Goal: Communication & Community: Ask a question

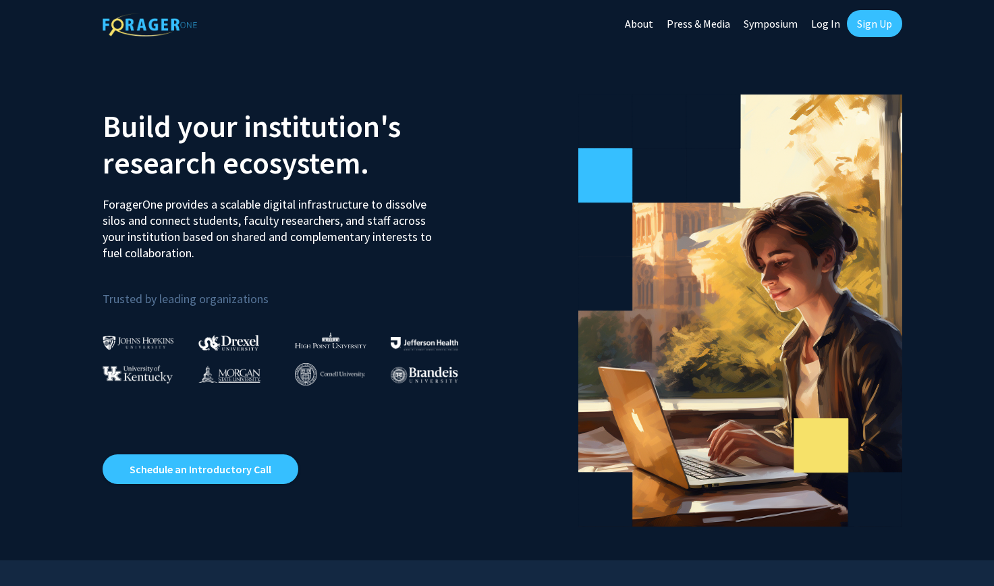
click at [833, 16] on link "Log In" at bounding box center [826, 23] width 43 height 47
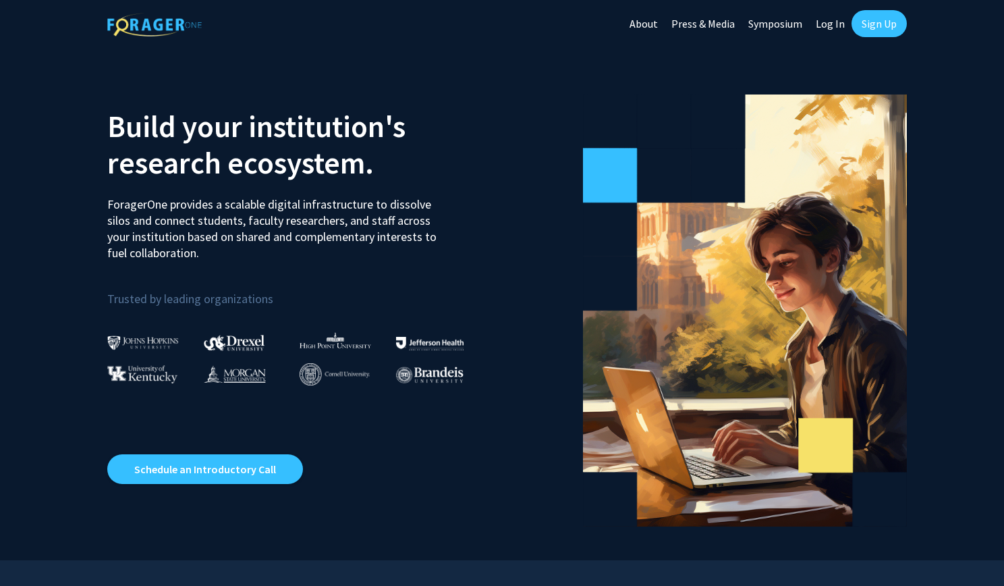
select select
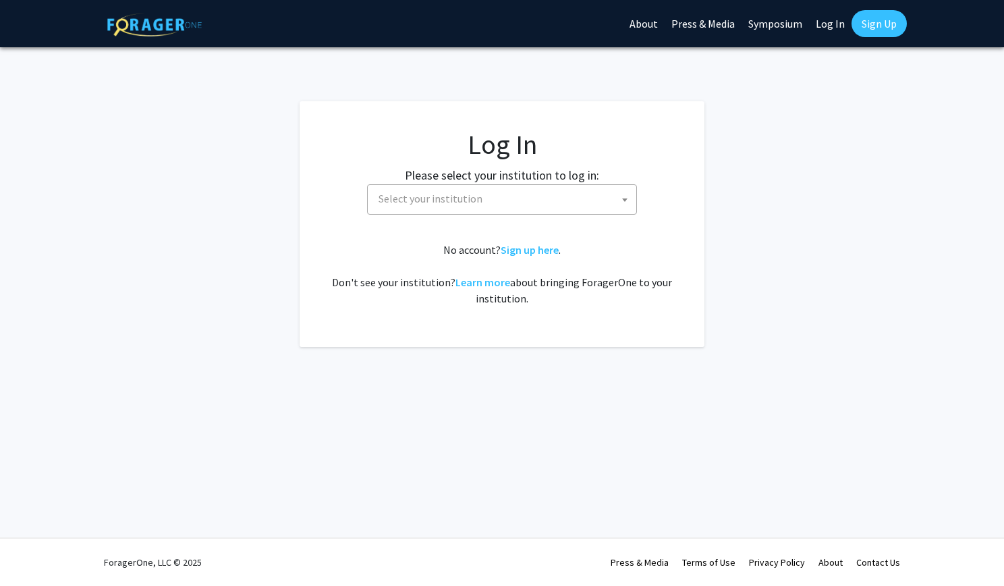
click at [587, 188] on span "Select your institution" at bounding box center [504, 199] width 263 height 28
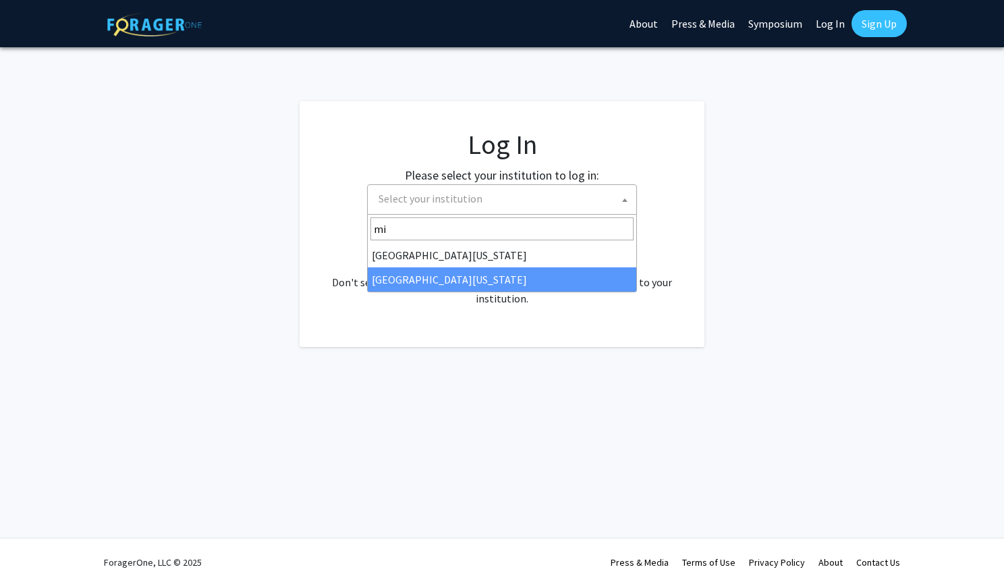
type input "mi"
select select "33"
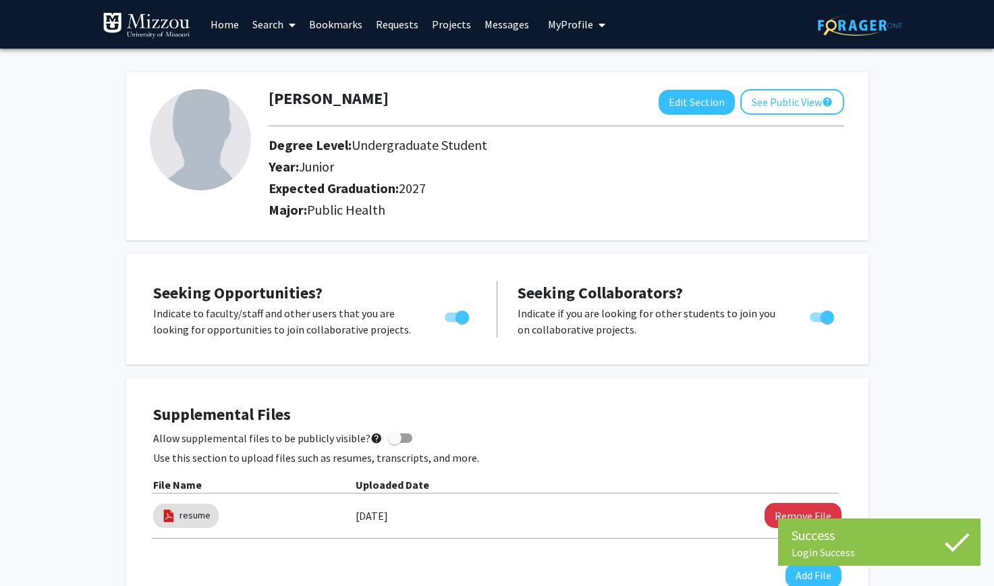
click at [219, 30] on link "Home" at bounding box center [225, 24] width 42 height 47
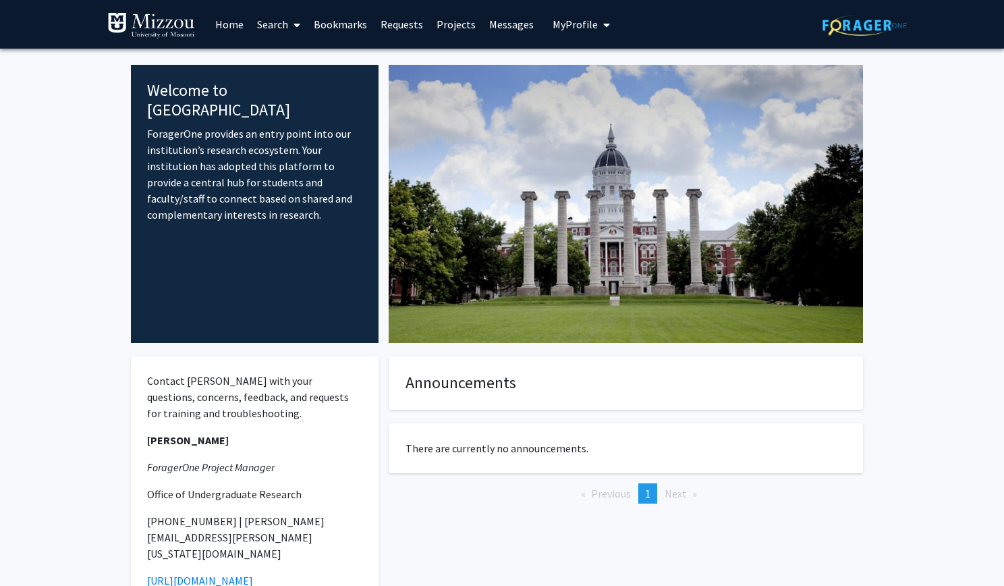
click at [265, 28] on link "Search" at bounding box center [278, 24] width 57 height 47
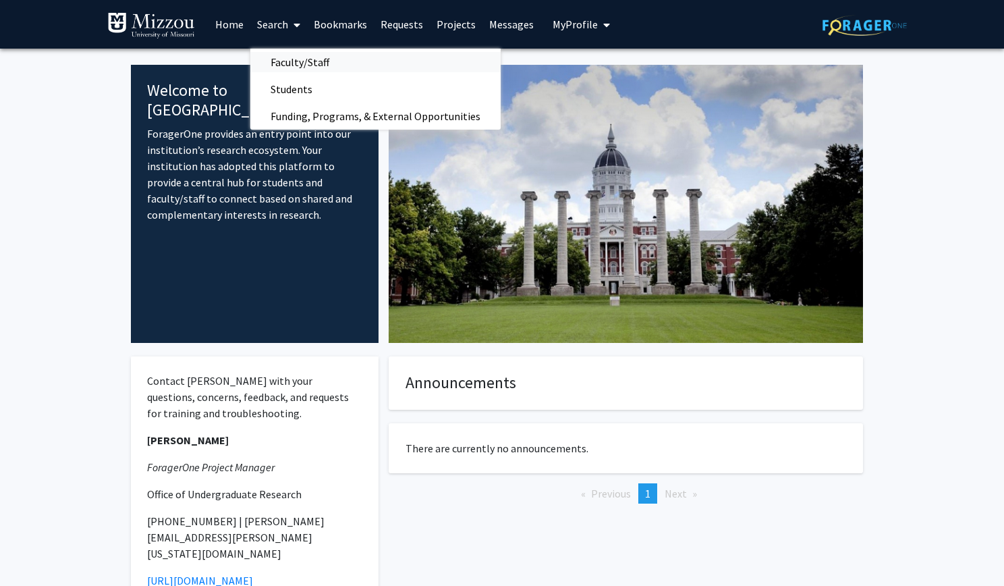
click at [297, 59] on span "Faculty/Staff" at bounding box center [299, 62] width 99 height 27
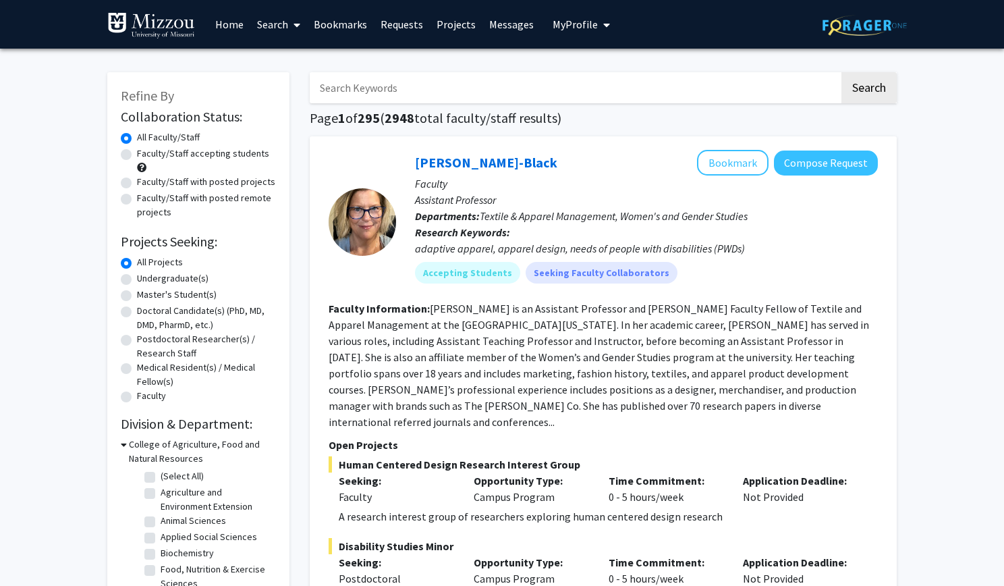
click at [342, 84] on input "Search Keywords" at bounding box center [575, 87] width 530 height 31
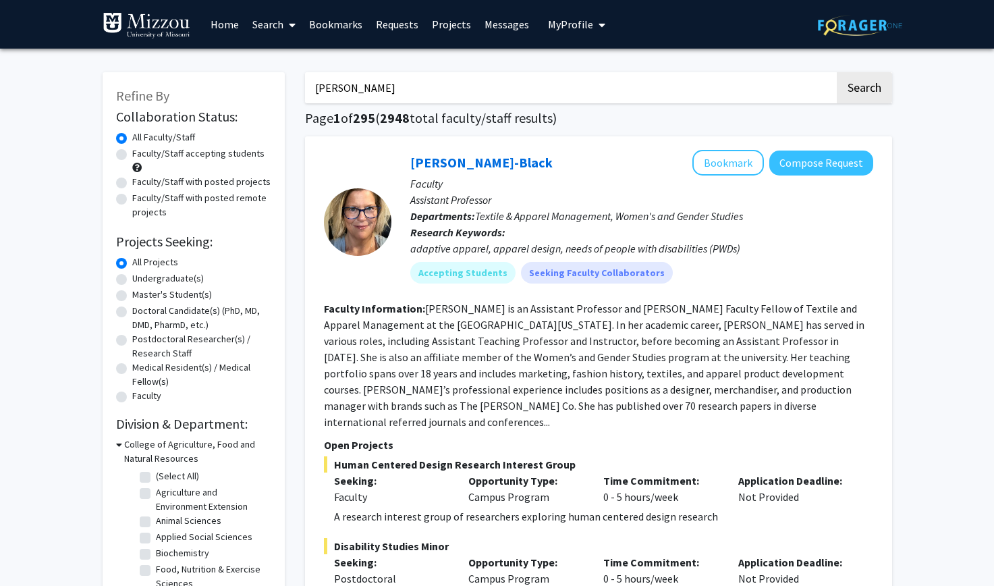
type input "jackson"
click at [837, 72] on button "Search" at bounding box center [864, 87] width 55 height 31
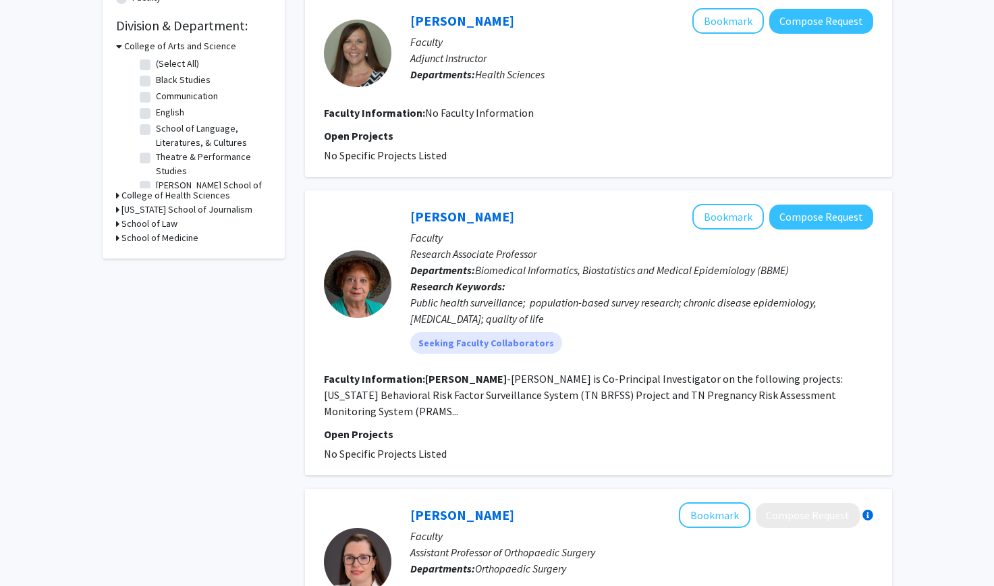
scroll to position [412, 0]
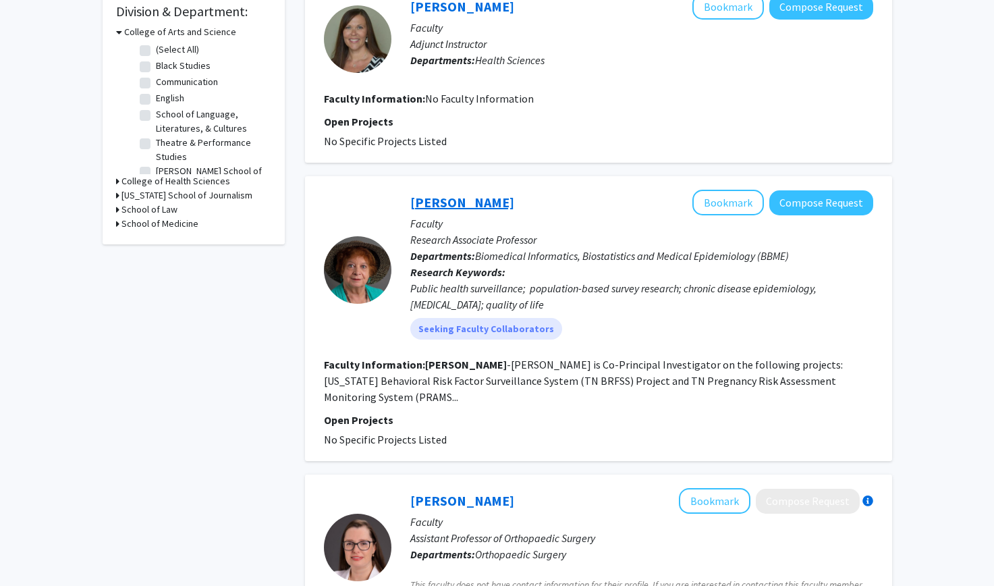
click at [506, 194] on link "Jeannette Jackson-Thompson" at bounding box center [462, 202] width 104 height 17
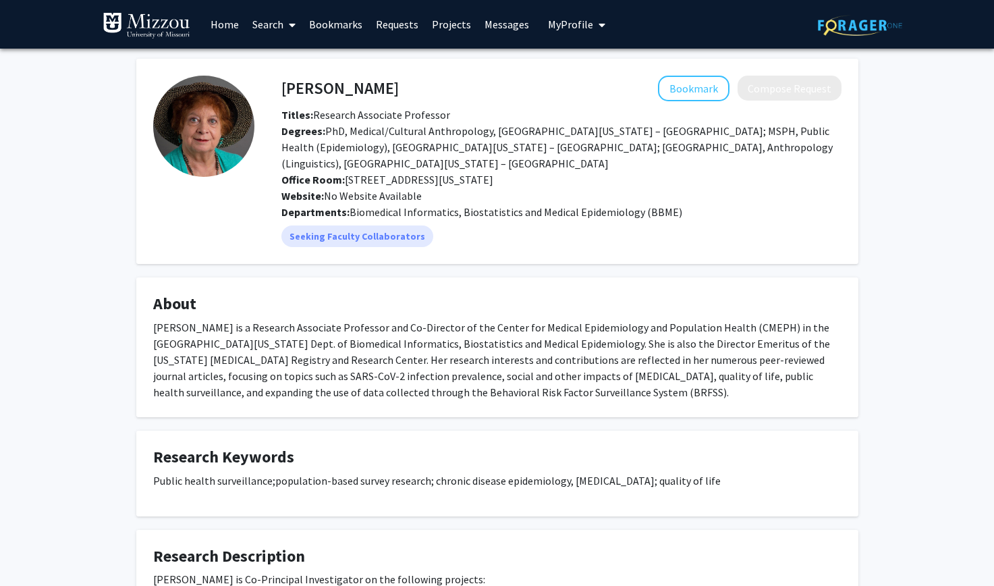
click at [225, 22] on link "Home" at bounding box center [225, 24] width 42 height 47
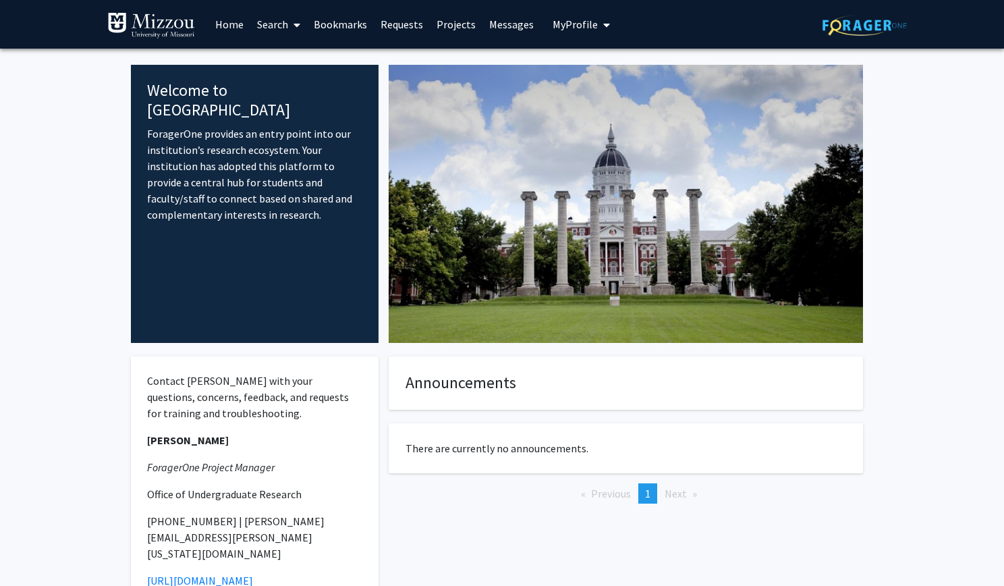
click at [230, 28] on link "Home" at bounding box center [230, 24] width 42 height 47
click at [227, 20] on link "Home" at bounding box center [230, 24] width 42 height 47
click at [153, 17] on img at bounding box center [151, 25] width 88 height 27
click at [232, 22] on link "Home" at bounding box center [230, 24] width 42 height 47
click at [346, 28] on link "Bookmarks" at bounding box center [340, 24] width 67 height 47
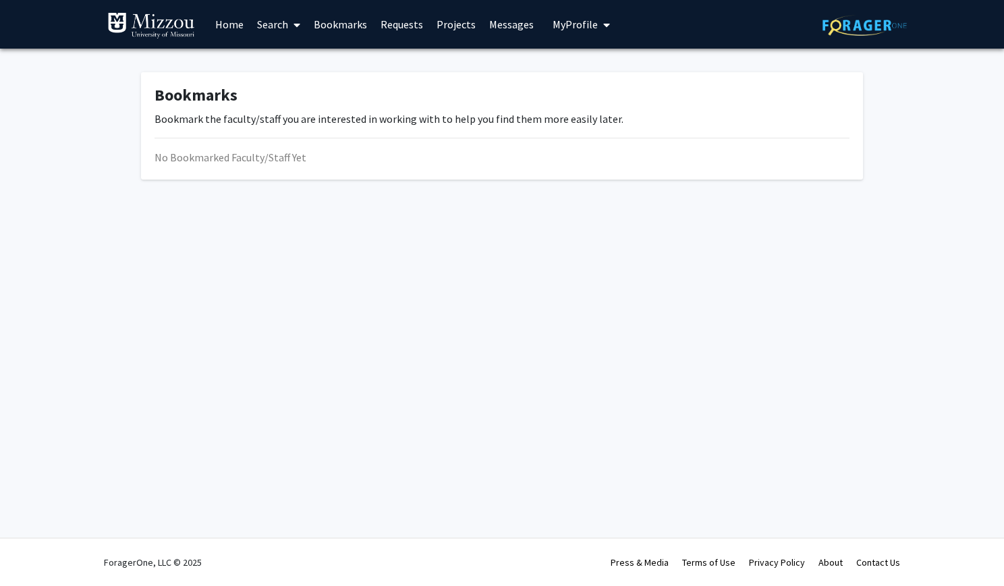
click at [231, 27] on link "Home" at bounding box center [230, 24] width 42 height 47
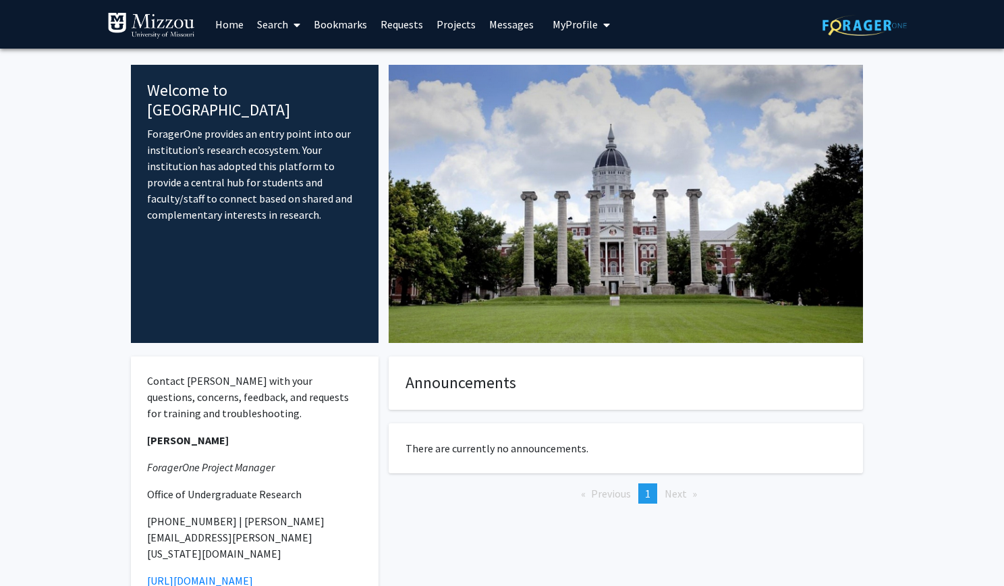
click at [169, 32] on img at bounding box center [151, 25] width 88 height 27
click at [346, 21] on link "Bookmarks" at bounding box center [340, 24] width 67 height 47
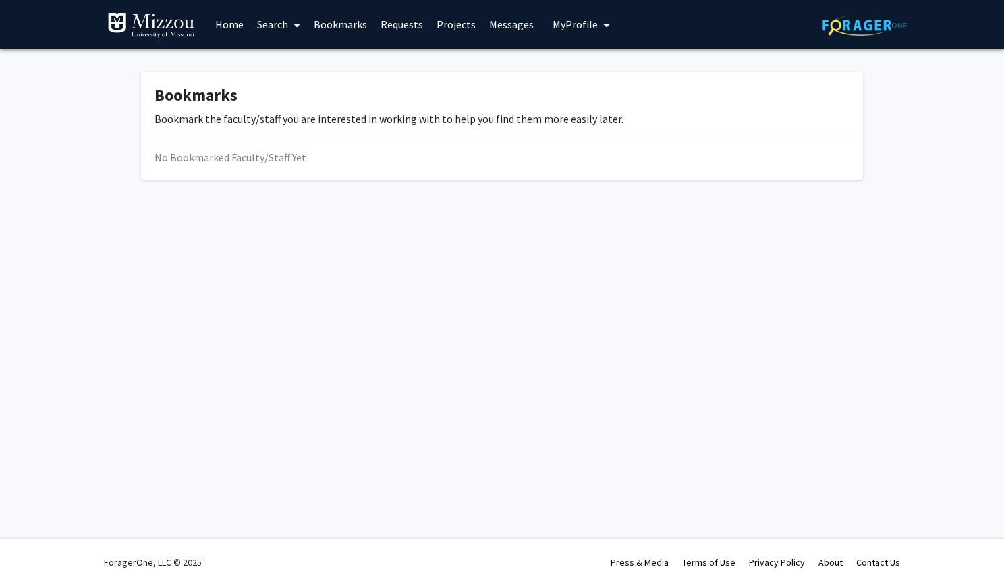
click at [173, 30] on img at bounding box center [151, 25] width 88 height 27
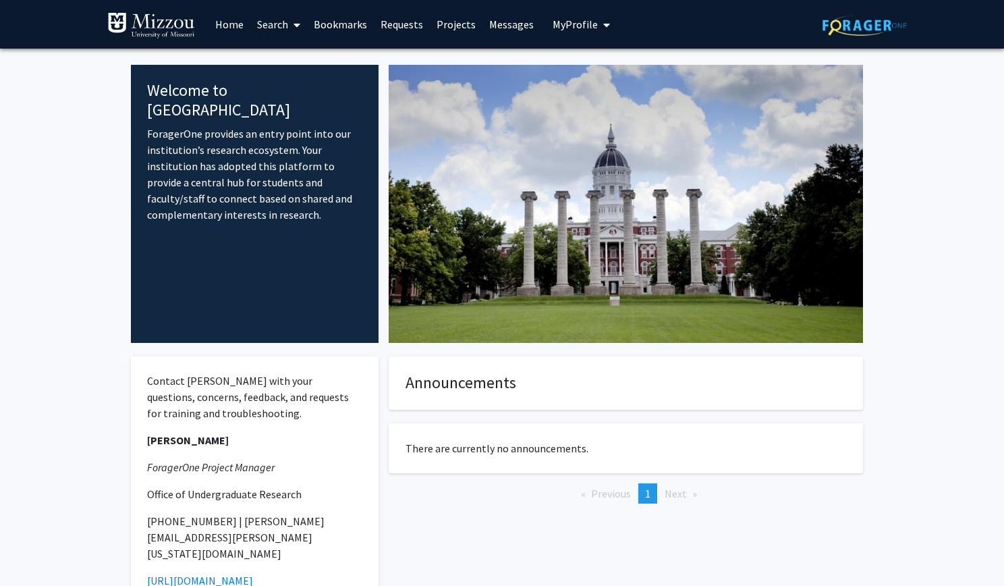
click at [244, 103] on div "Welcome to ForagerOne ForagerOne provides an entry point into our institution’s…" at bounding box center [255, 204] width 248 height 278
click at [684, 487] on span "Next page" at bounding box center [676, 493] width 22 height 13
click at [696, 483] on li "Next page" at bounding box center [681, 493] width 46 height 20
click at [288, 33] on link "Search" at bounding box center [278, 24] width 57 height 47
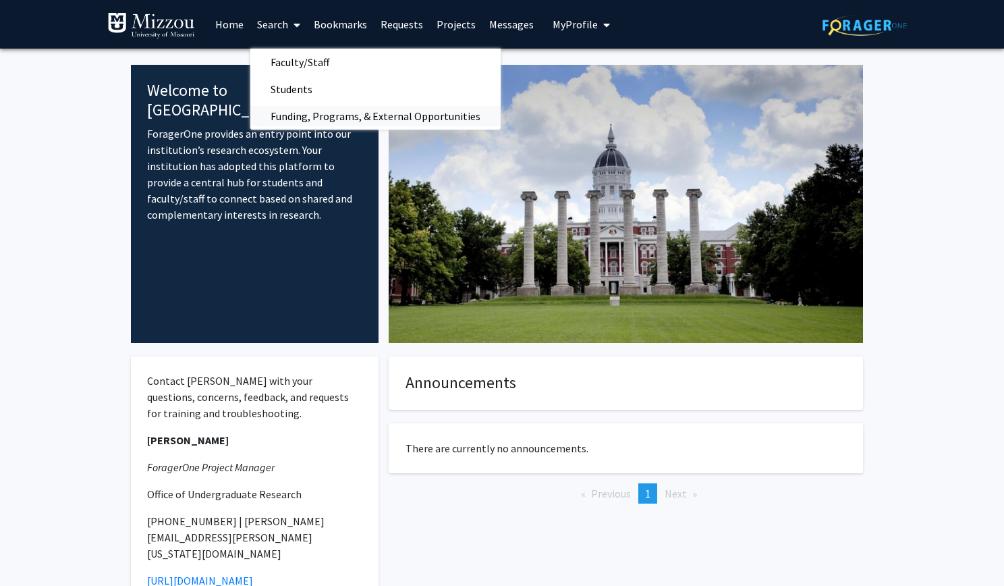
click at [327, 119] on span "Funding, Programs, & External Opportunities" at bounding box center [375, 116] width 250 height 27
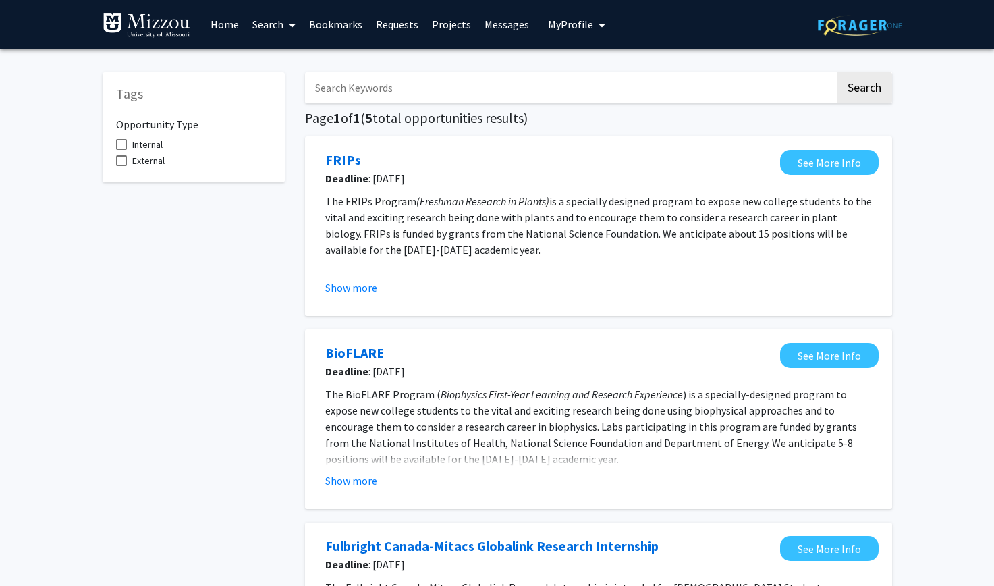
click at [269, 37] on link "Search" at bounding box center [274, 24] width 57 height 47
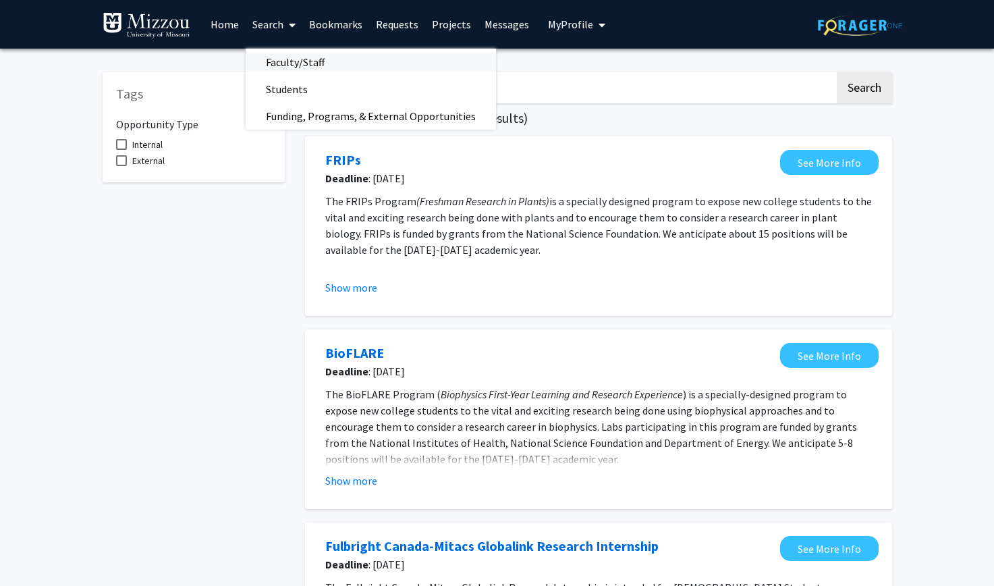
click at [285, 69] on span "Faculty/Staff" at bounding box center [295, 62] width 99 height 27
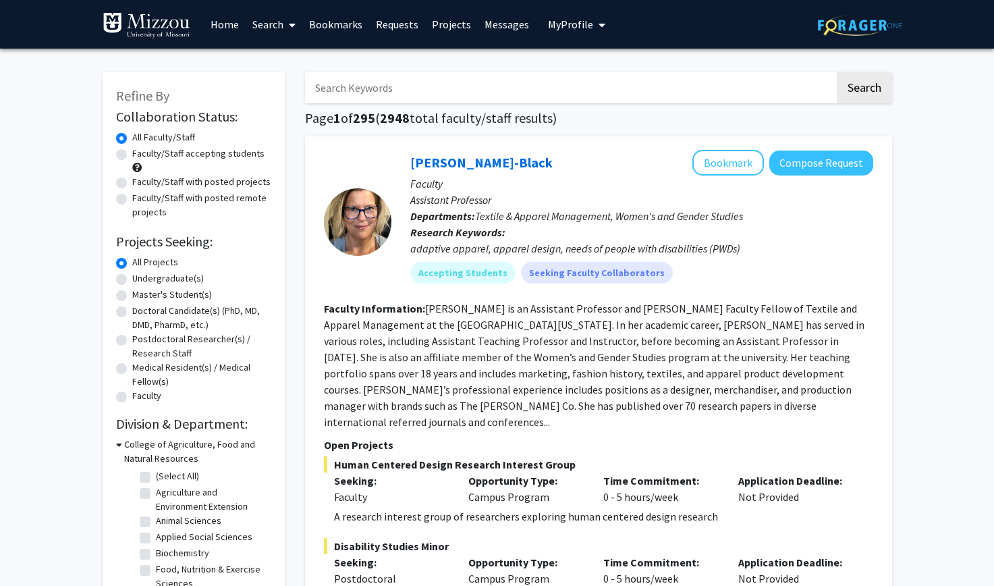
click at [182, 277] on label "Undergraduate(s)" at bounding box center [168, 278] width 72 height 14
click at [141, 277] on input "Undergraduate(s)" at bounding box center [136, 275] width 9 height 9
radio input "true"
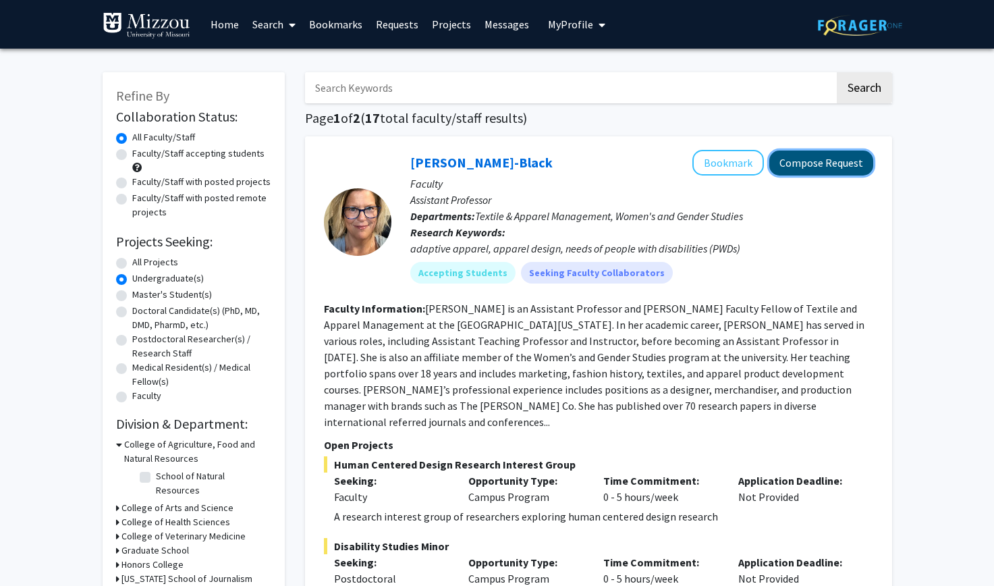
click at [817, 170] on button "Compose Request" at bounding box center [821, 163] width 104 height 25
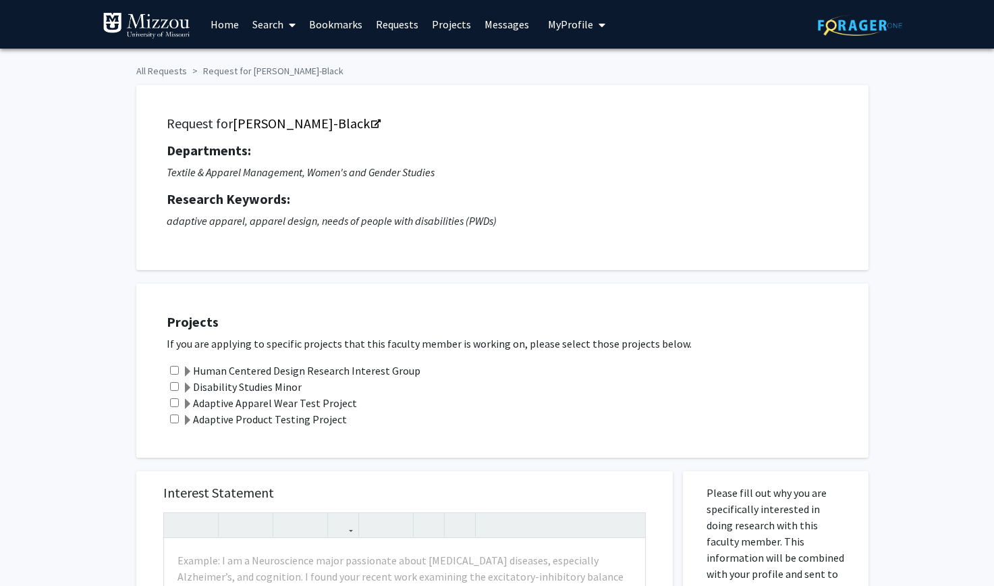
click at [175, 389] on input "checkbox" at bounding box center [174, 386] width 9 height 9
checkbox input "true"
click at [175, 373] on input "checkbox" at bounding box center [174, 370] width 9 height 9
checkbox input "true"
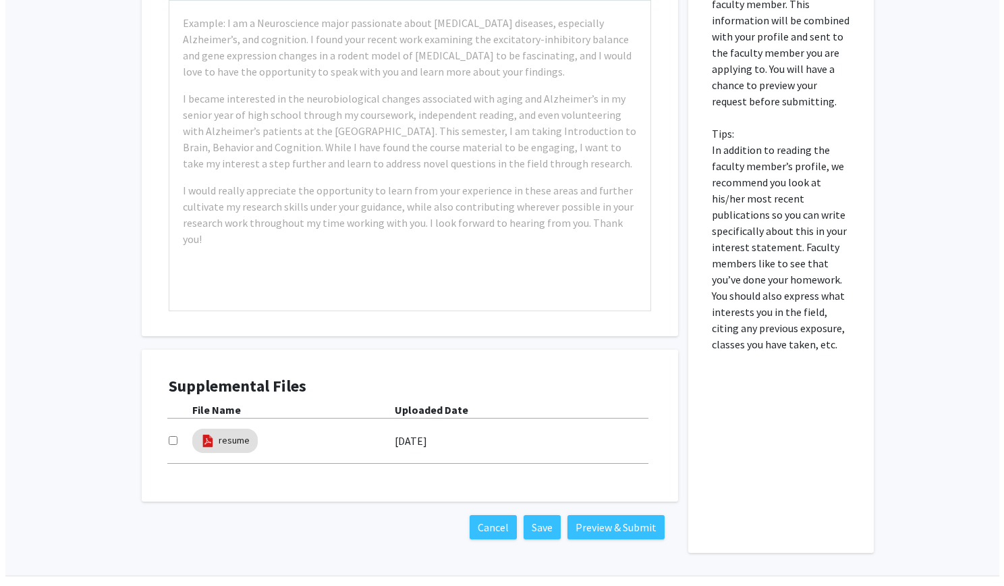
scroll to position [538, 0]
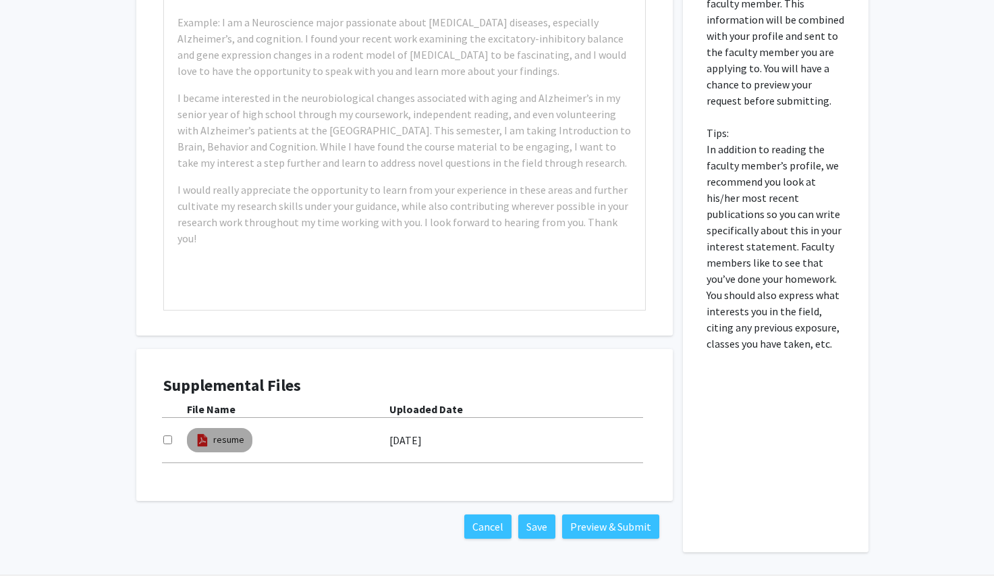
click at [228, 429] on mat-chip "resume" at bounding box center [219, 440] width 65 height 24
click at [228, 440] on link "resume" at bounding box center [228, 440] width 31 height 14
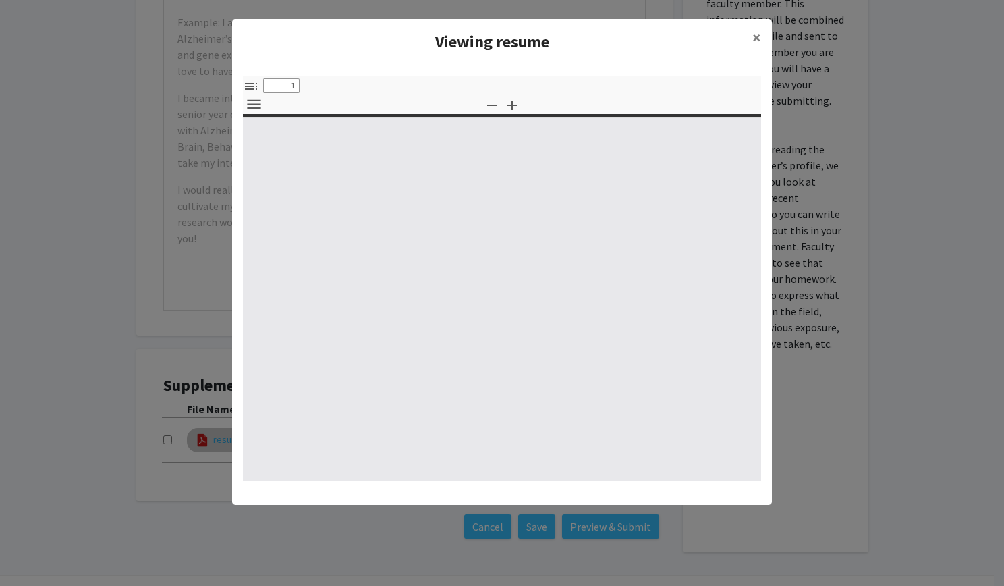
select select "custom"
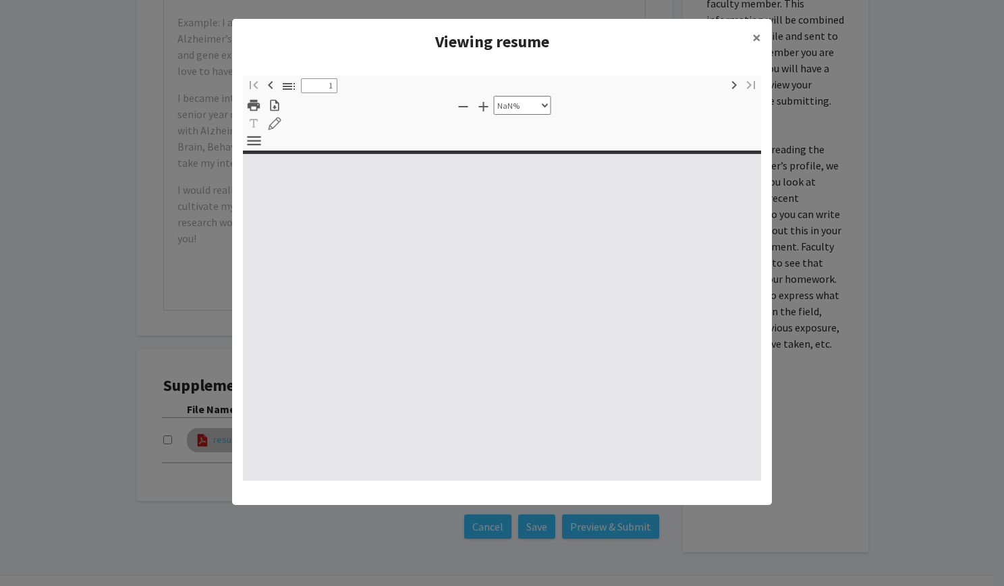
type input "0"
select select "custom"
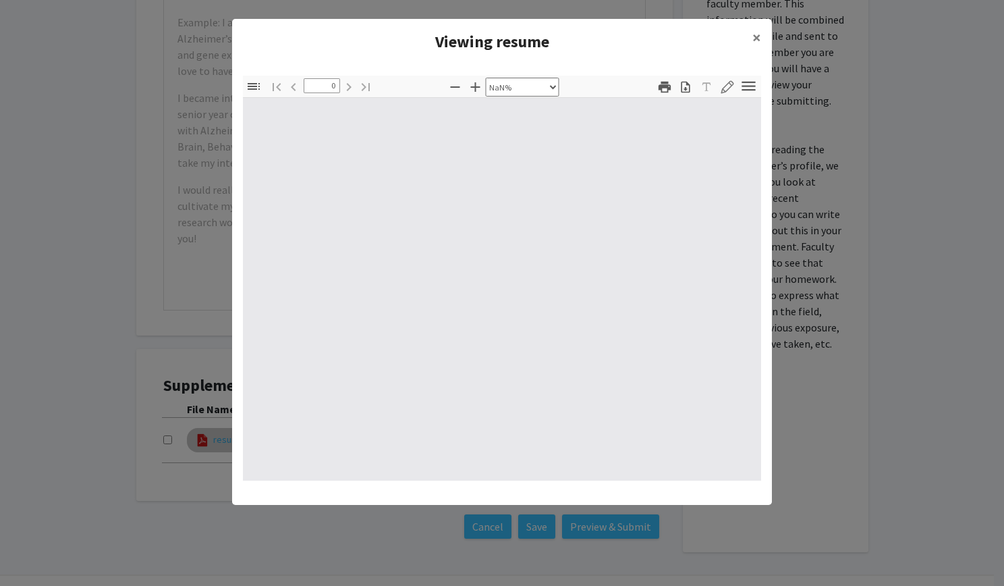
type input "1"
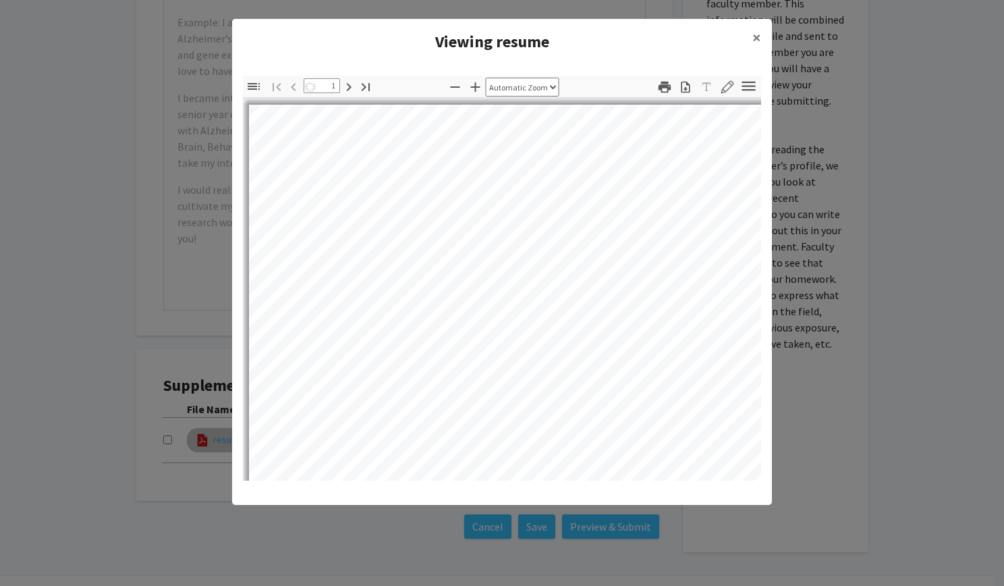
select select "auto"
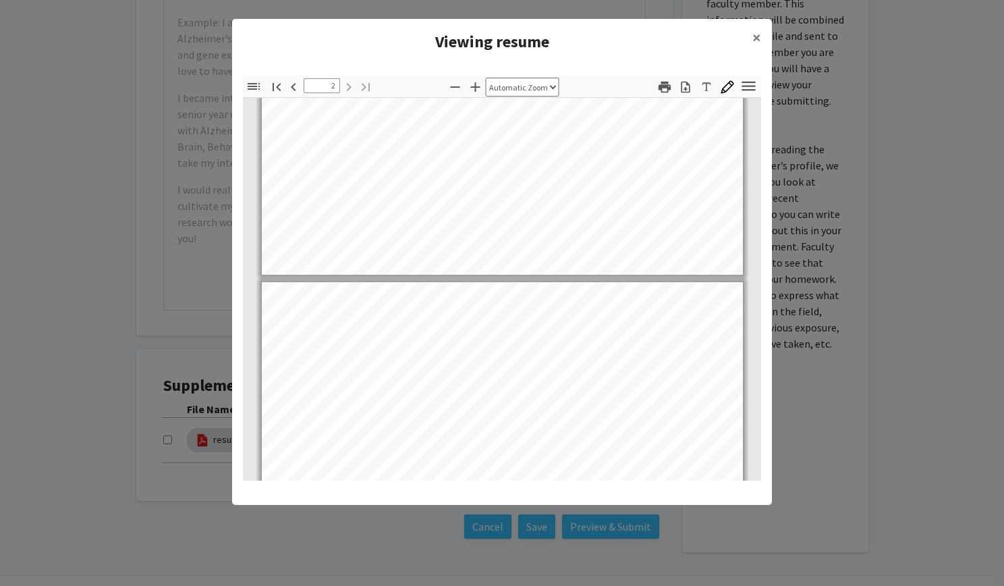
type input "1"
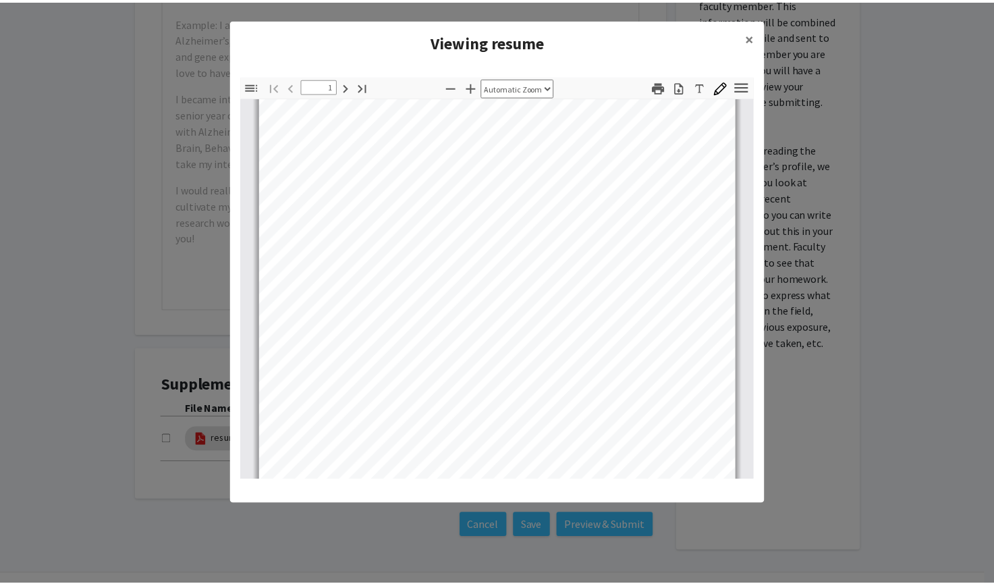
scroll to position [0, 0]
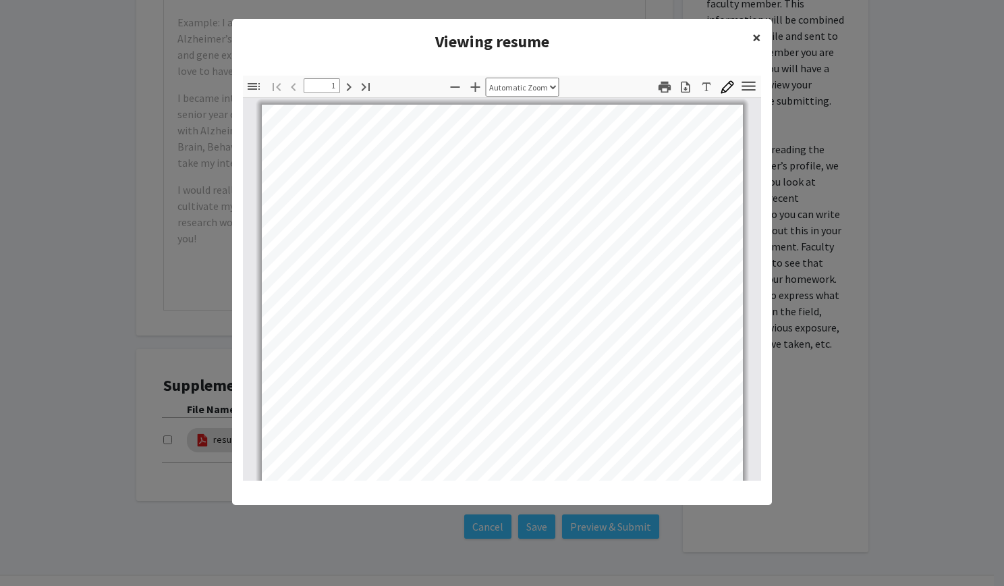
click at [756, 36] on span "×" at bounding box center [757, 37] width 9 height 21
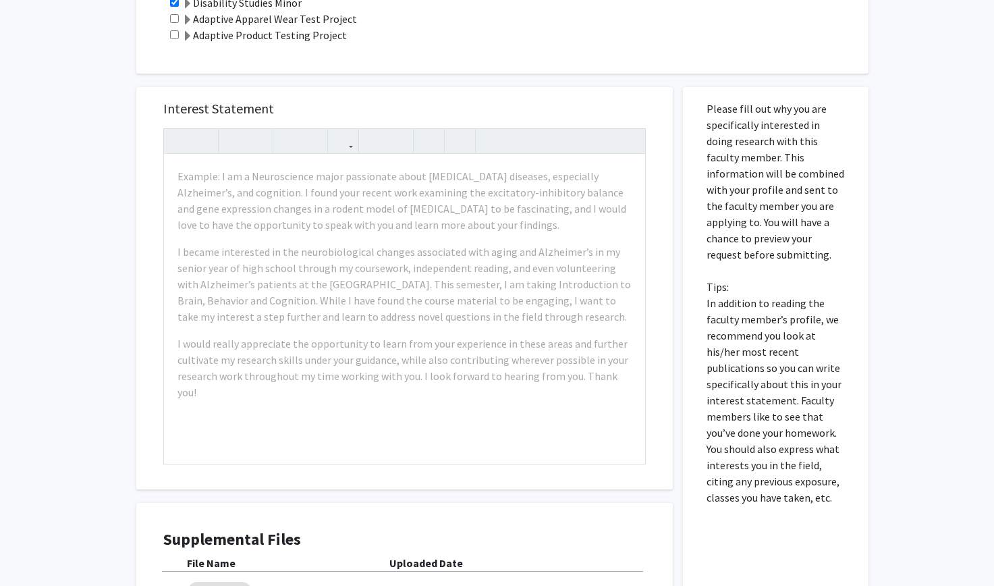
scroll to position [383, 0]
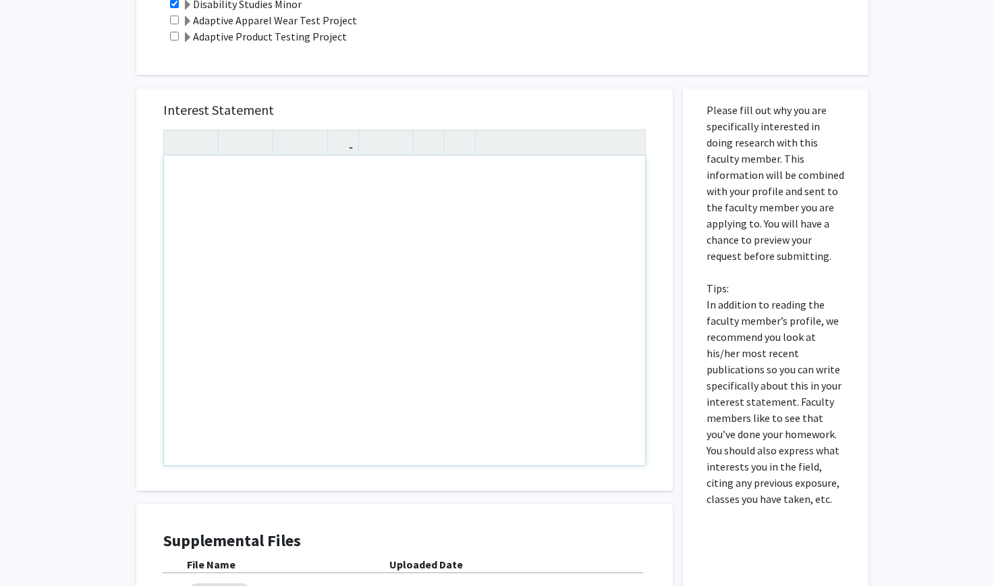
click at [460, 204] on div "Note to users with screen readers: Please press Alt+0 or Option+0 to deactivate…" at bounding box center [404, 310] width 481 height 309
paste div "Note to users with screen readers: Please press Alt+0 or Option+0 to deactivate…"
type textarea "<p>Work Study Experience – Bully Prevention Lab (Dr. Chad Rose)</p><p>As part o…"
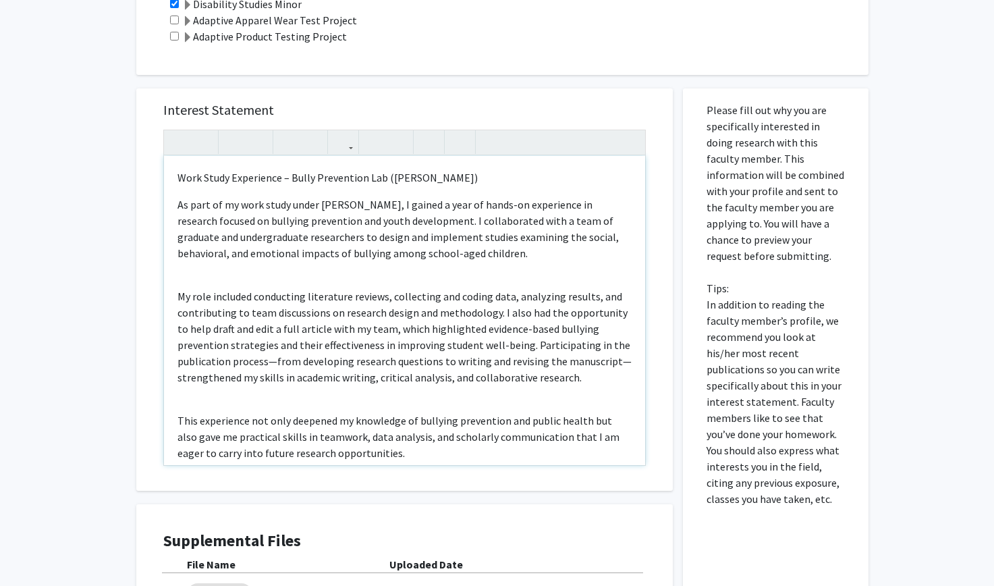
scroll to position [20, 0]
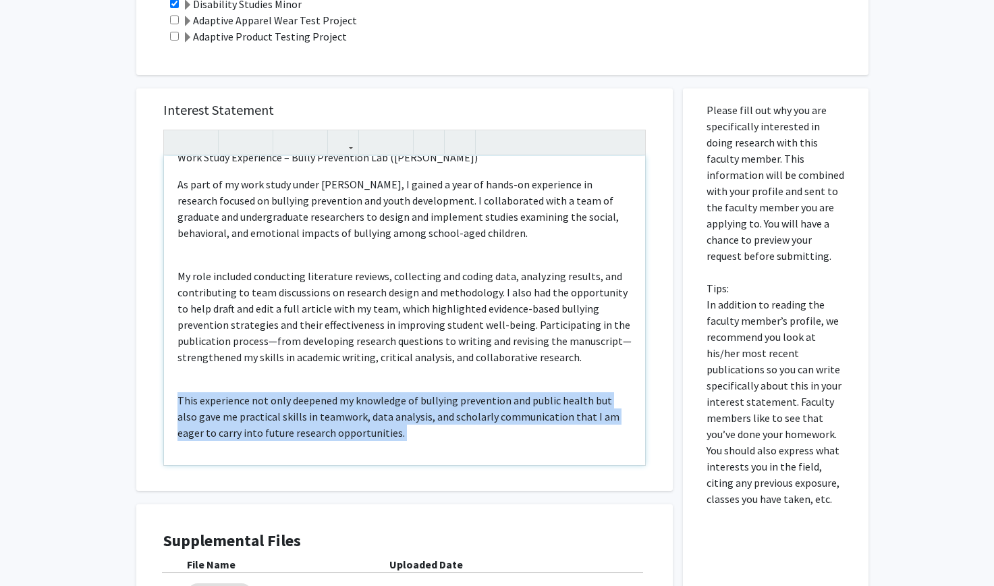
drag, startPoint x: 646, startPoint y: 276, endPoint x: 638, endPoint y: 224, distance: 52.6
click at [638, 224] on div "Interest Statement Work Study Experience – Bully Prevention Lab (Dr. Chad Rose)…" at bounding box center [405, 289] width 510 height 402
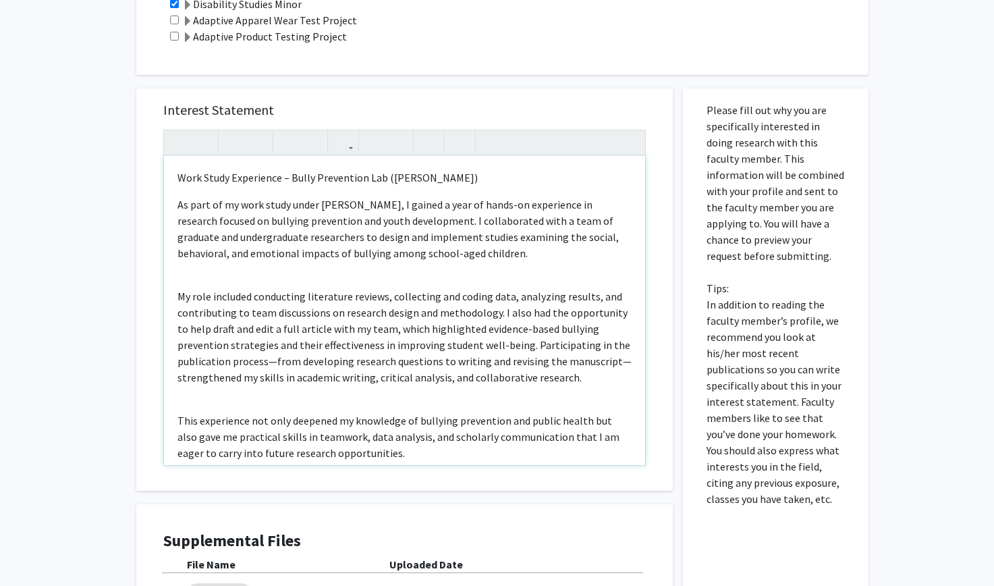
click at [421, 252] on p "As part of my work study under Dr. Chad Rose, I gained a year of hands-on exper…" at bounding box center [405, 228] width 454 height 65
type textarea "<p>Work Study Experience – Bully Prevention Lab (Dr. Chad Rose)</p><p>As part o…"
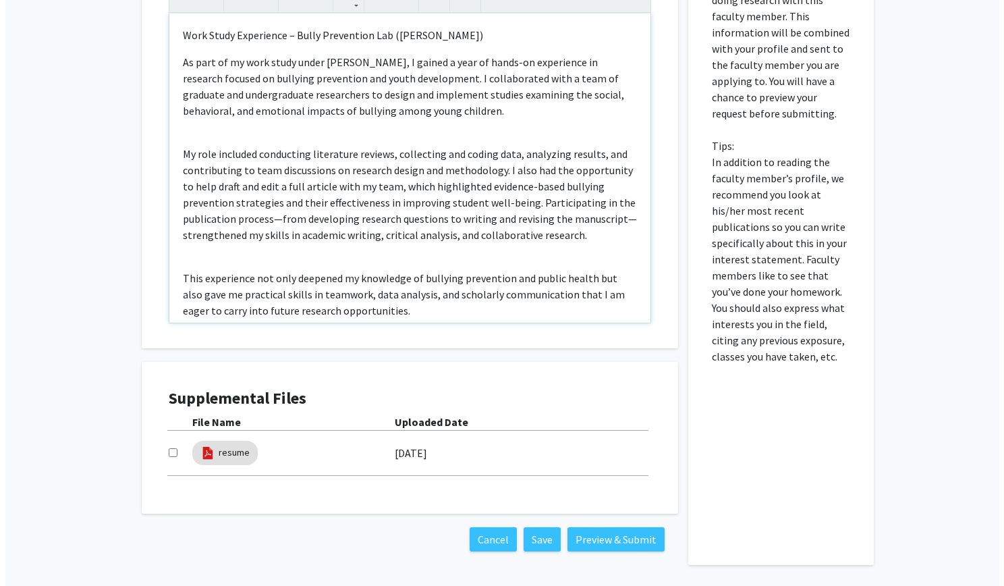
scroll to position [575, 0]
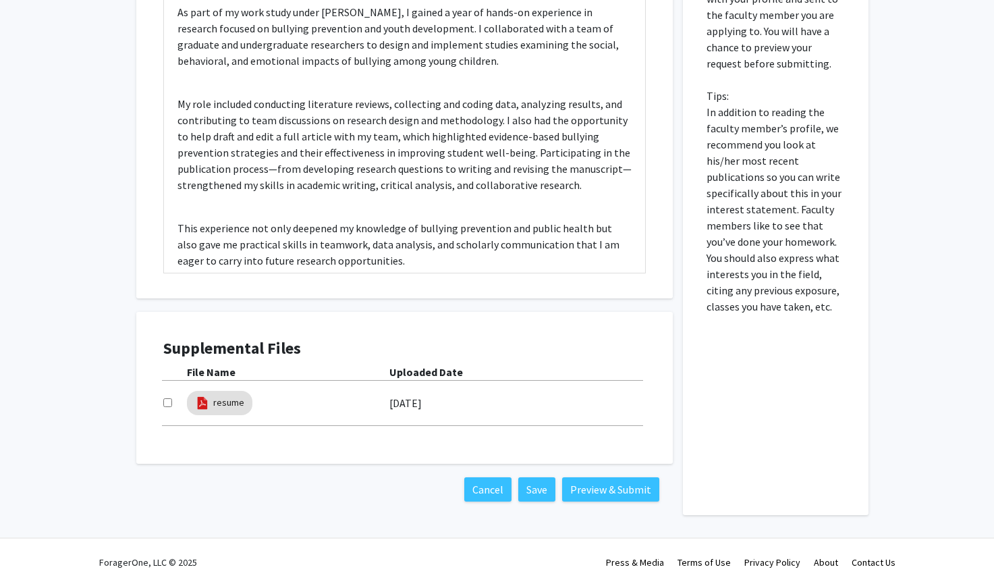
click at [165, 408] on div at bounding box center [175, 403] width 24 height 16
click at [166, 406] on input "checkbox" at bounding box center [167, 402] width 9 height 9
checkbox input "true"
click at [580, 491] on button "Preview & Submit" at bounding box center [610, 489] width 97 height 24
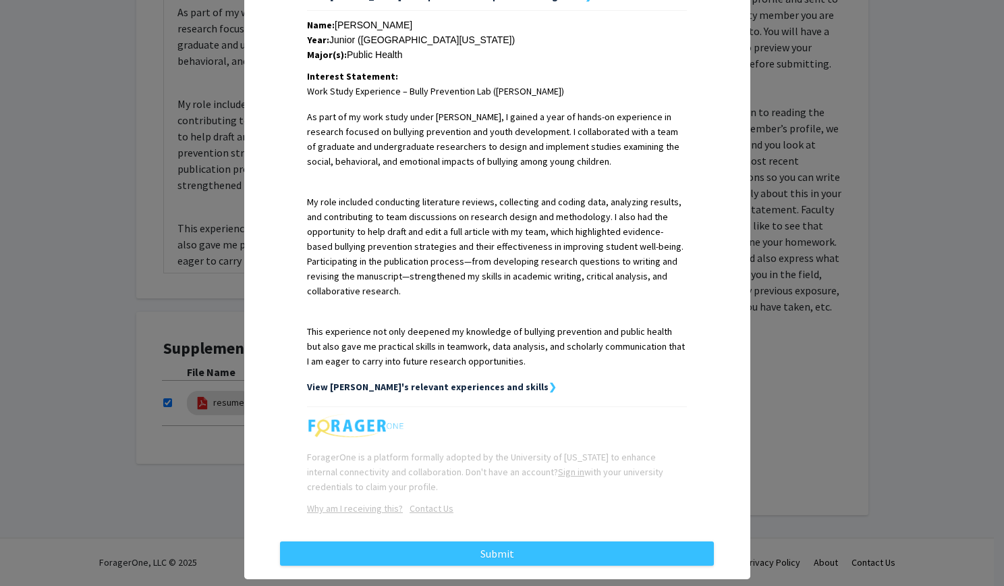
scroll to position [311, 0]
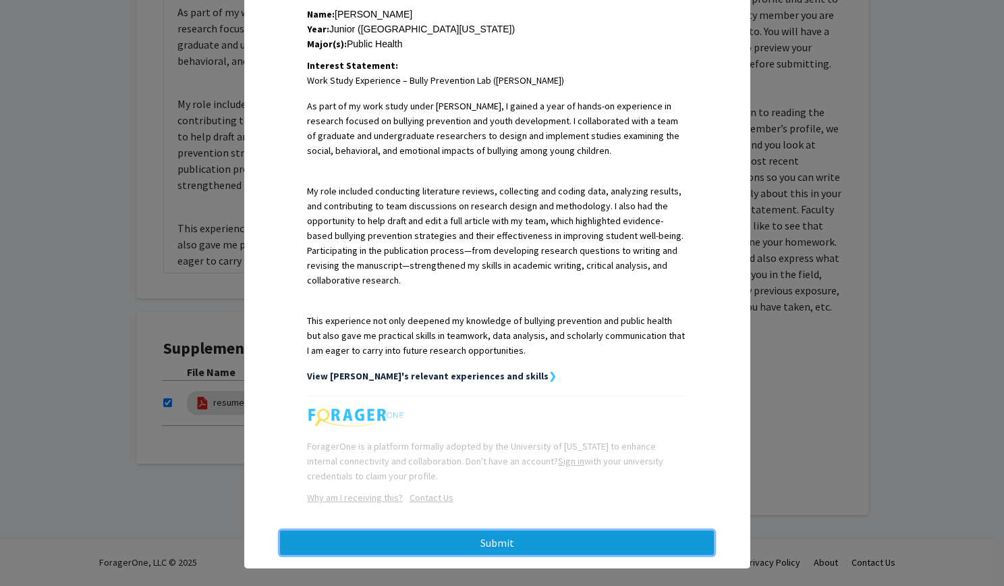
click at [570, 531] on button "Submit" at bounding box center [497, 543] width 434 height 24
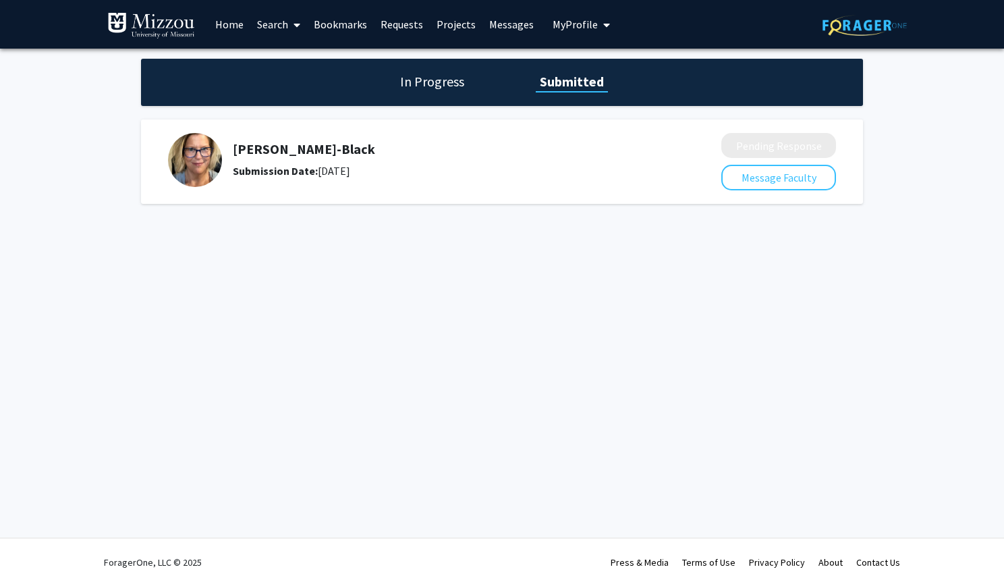
click at [284, 21] on link "Search" at bounding box center [278, 24] width 57 height 47
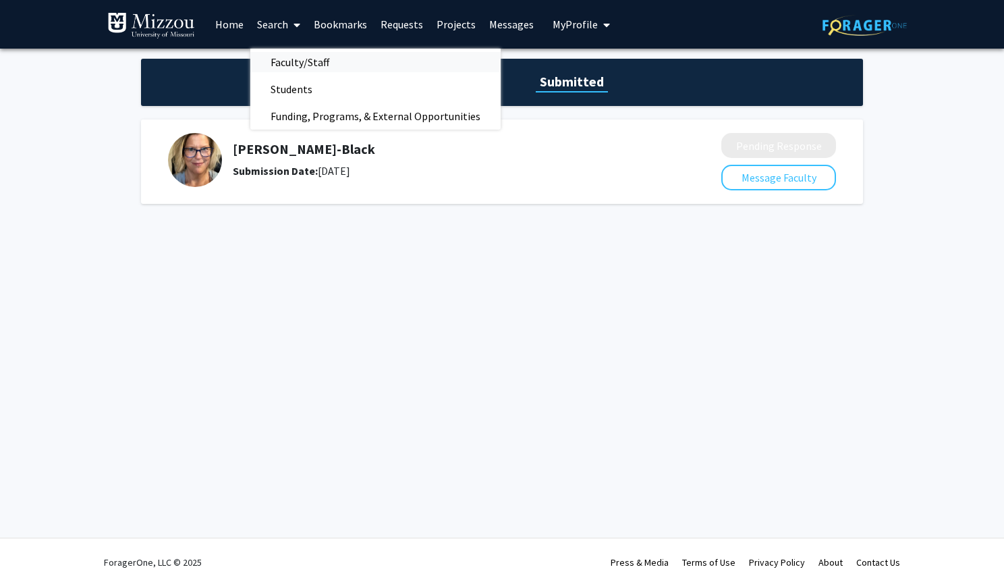
click at [286, 67] on span "Faculty/Staff" at bounding box center [299, 62] width 99 height 27
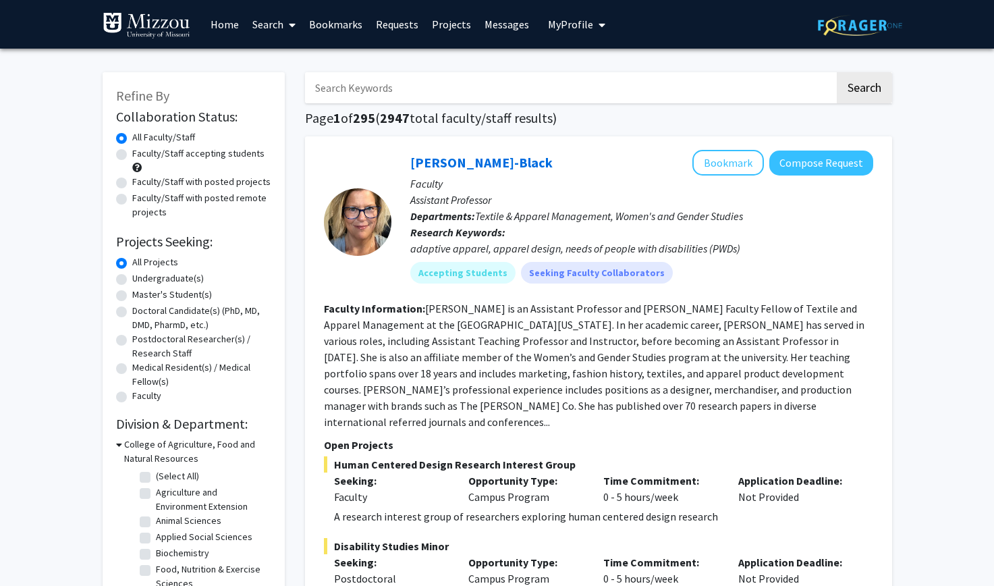
click at [537, 78] on input "Search Keywords" at bounding box center [570, 87] width 530 height 31
click at [837, 72] on button "Search" at bounding box center [864, 87] width 55 height 31
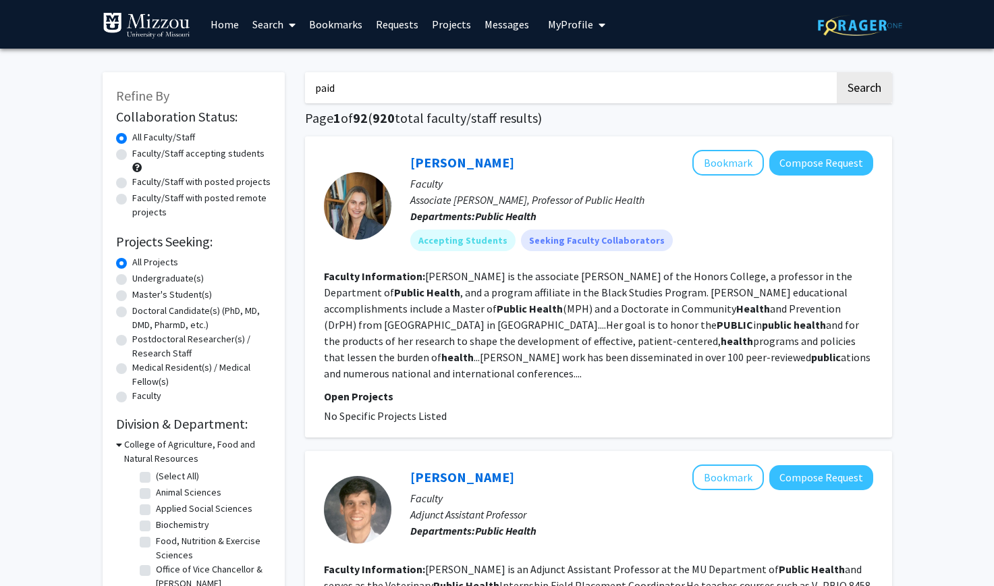
click at [837, 72] on button "Search" at bounding box center [864, 87] width 55 height 31
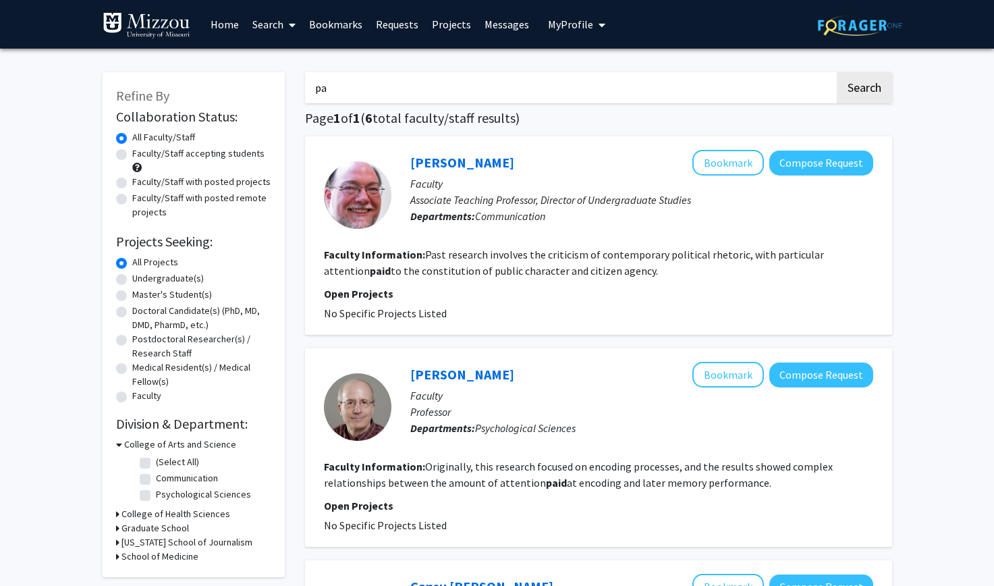
type input "p"
type input "public health"
click at [837, 72] on button "Search" at bounding box center [864, 87] width 55 height 31
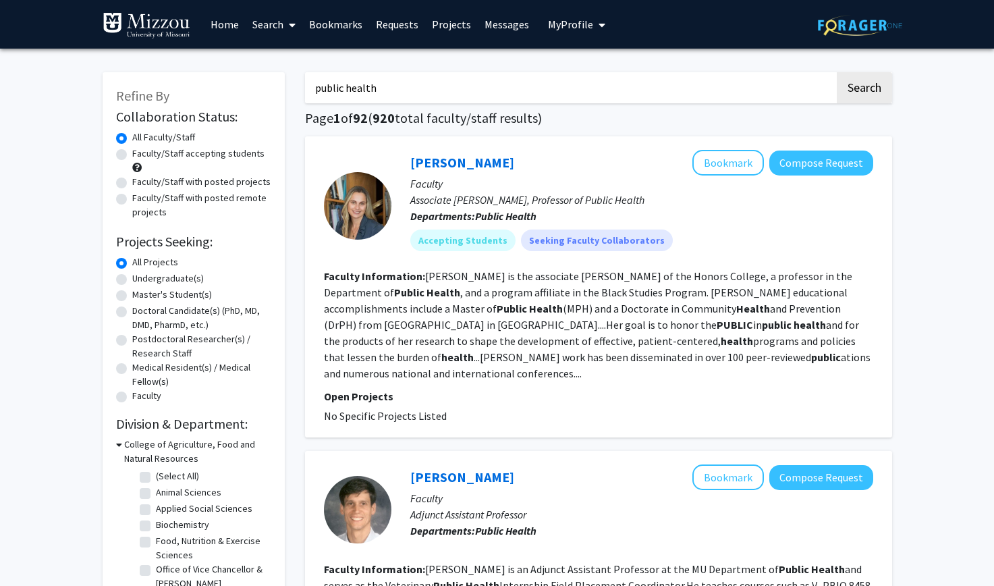
click at [486, 161] on div "Michelle Teti Bookmark Compose Request" at bounding box center [641, 163] width 463 height 26
click at [466, 161] on link "Michelle Teti" at bounding box center [462, 162] width 104 height 17
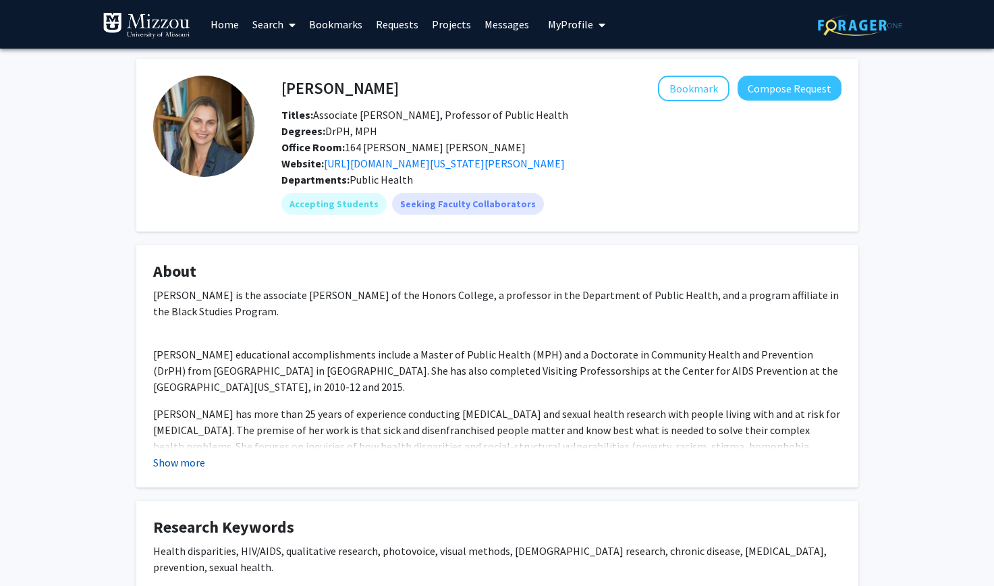
click at [184, 468] on button "Show more" at bounding box center [179, 462] width 52 height 16
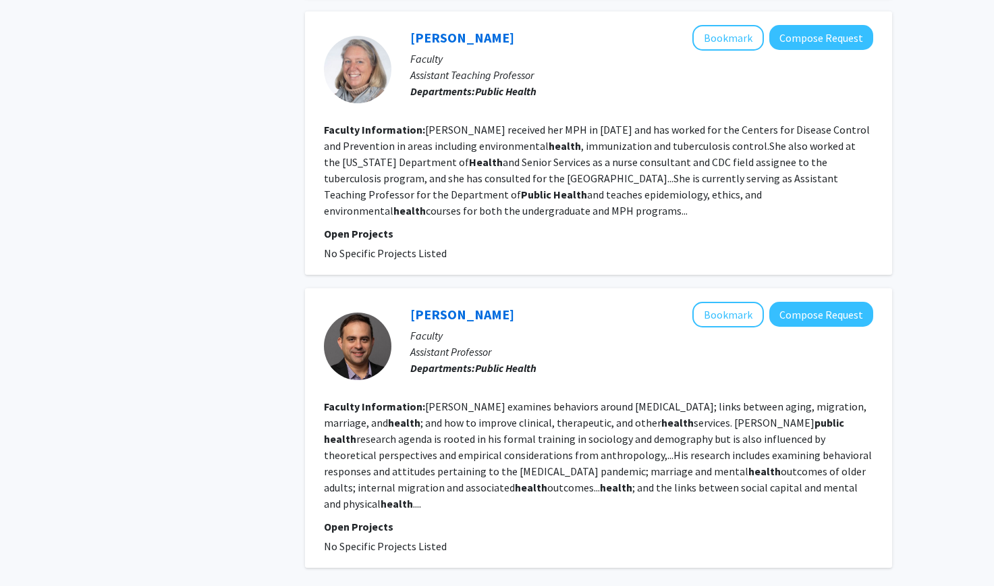
scroll to position [3024, 0]
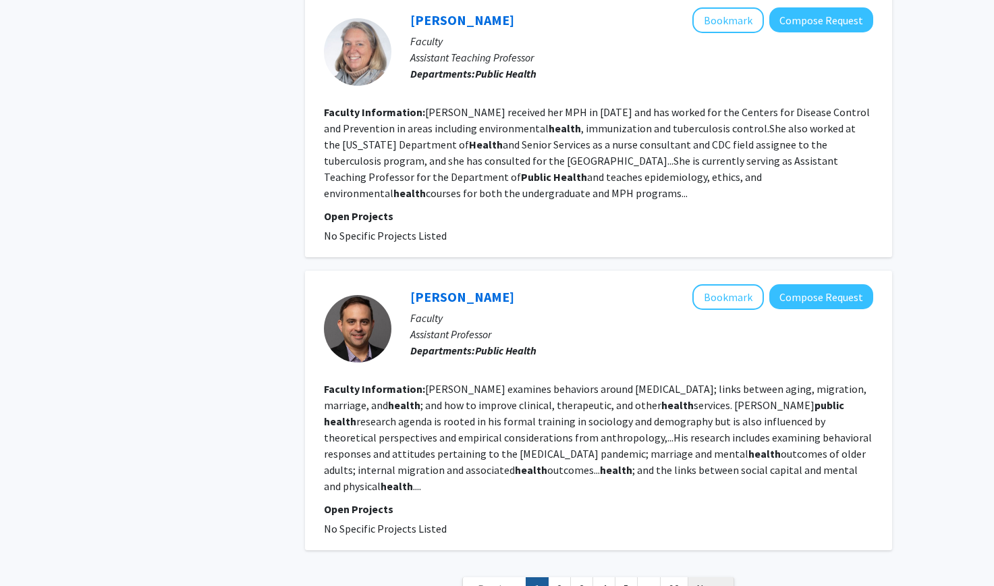
click at [703, 582] on span "Next »" at bounding box center [711, 588] width 29 height 13
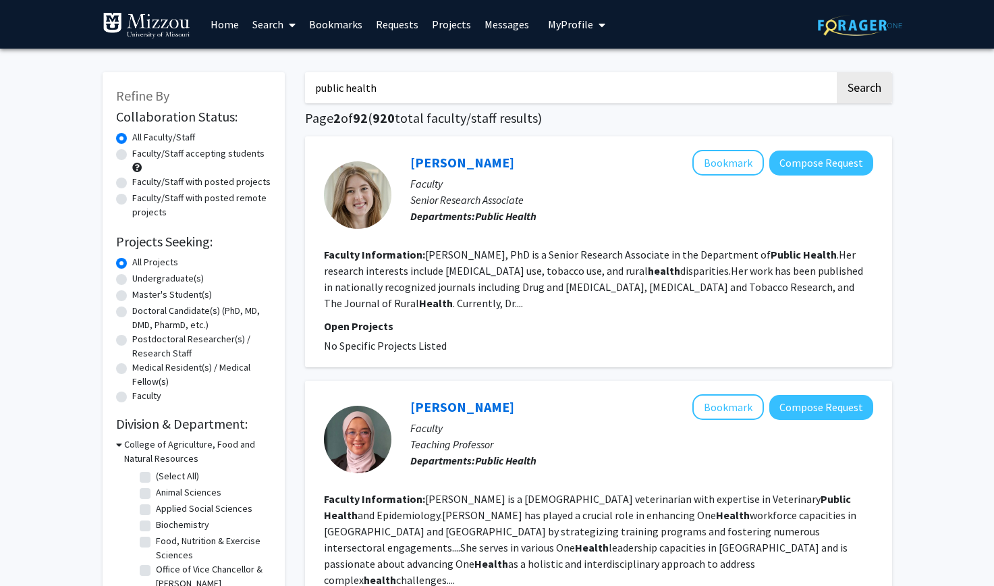
click at [132, 280] on label "Undergraduate(s)" at bounding box center [168, 278] width 72 height 14
click at [132, 280] on input "Undergraduate(s)" at bounding box center [136, 275] width 9 height 9
radio input "true"
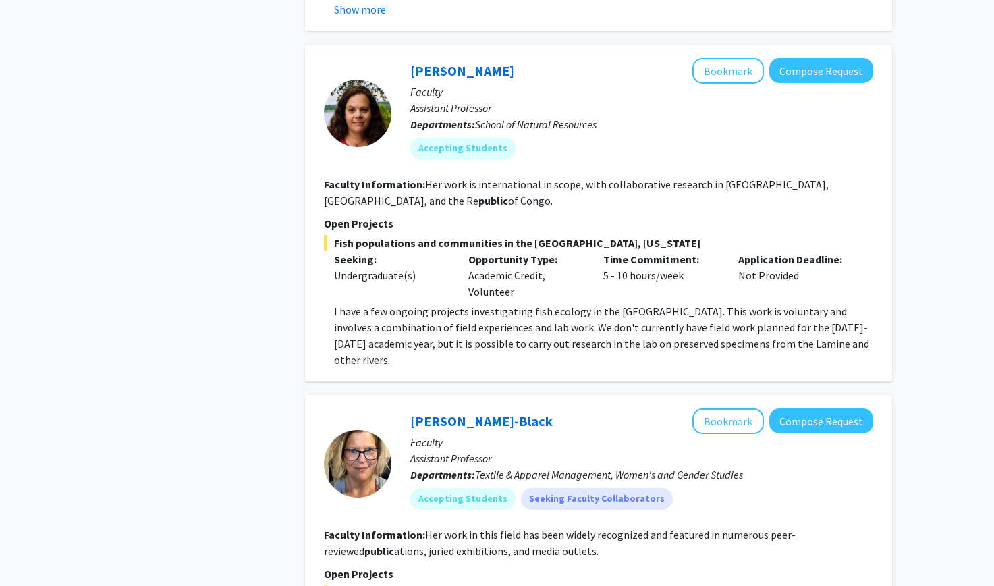
scroll to position [2996, 0]
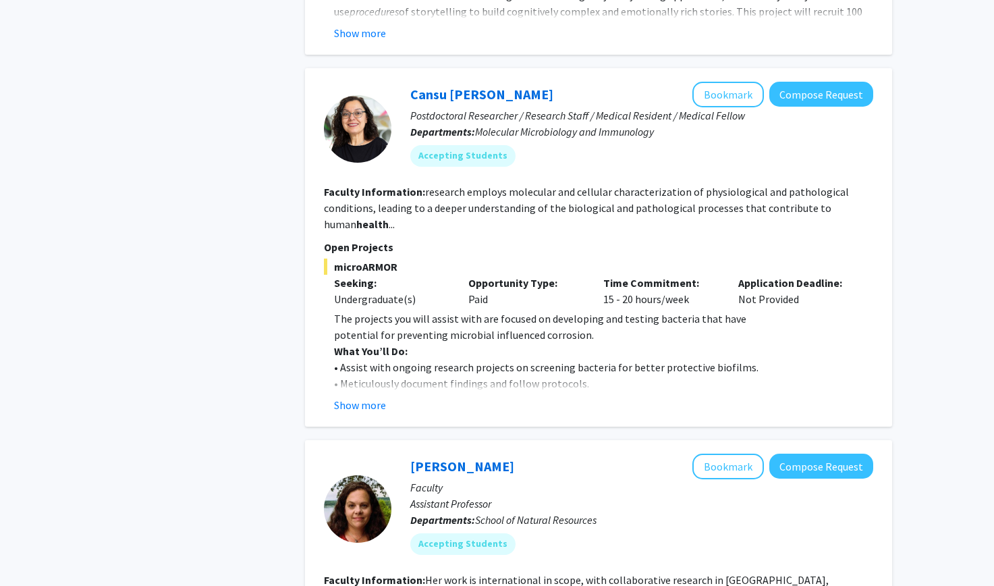
scroll to position [2570, 0]
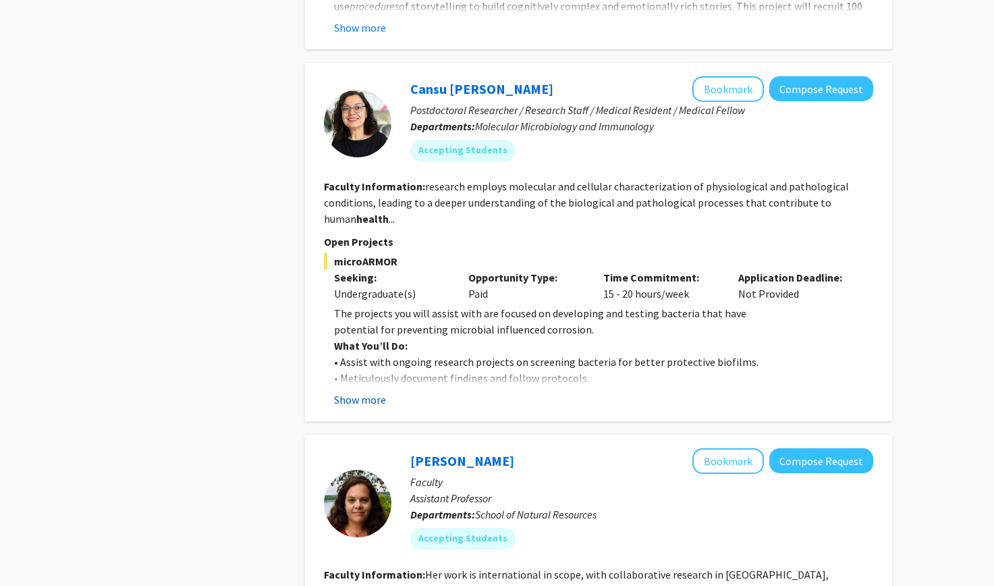
click at [373, 391] on button "Show more" at bounding box center [360, 399] width 52 height 16
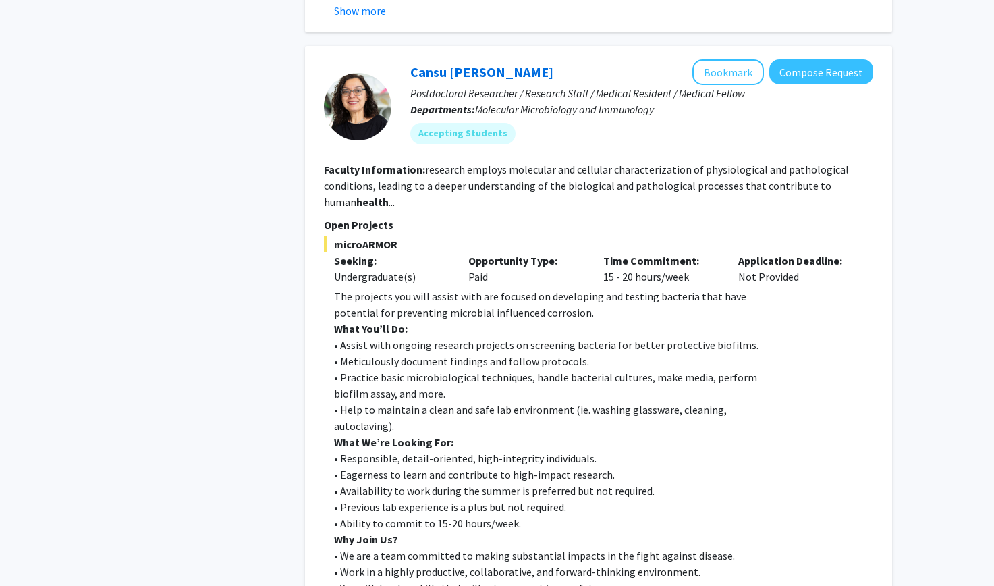
scroll to position [2577, 0]
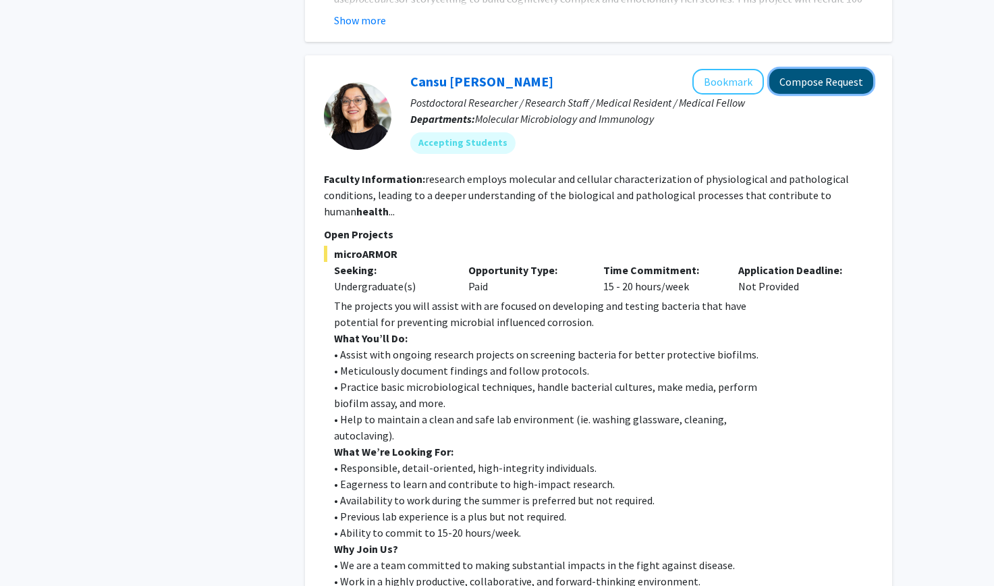
click at [821, 69] on button "Compose Request" at bounding box center [821, 81] width 104 height 25
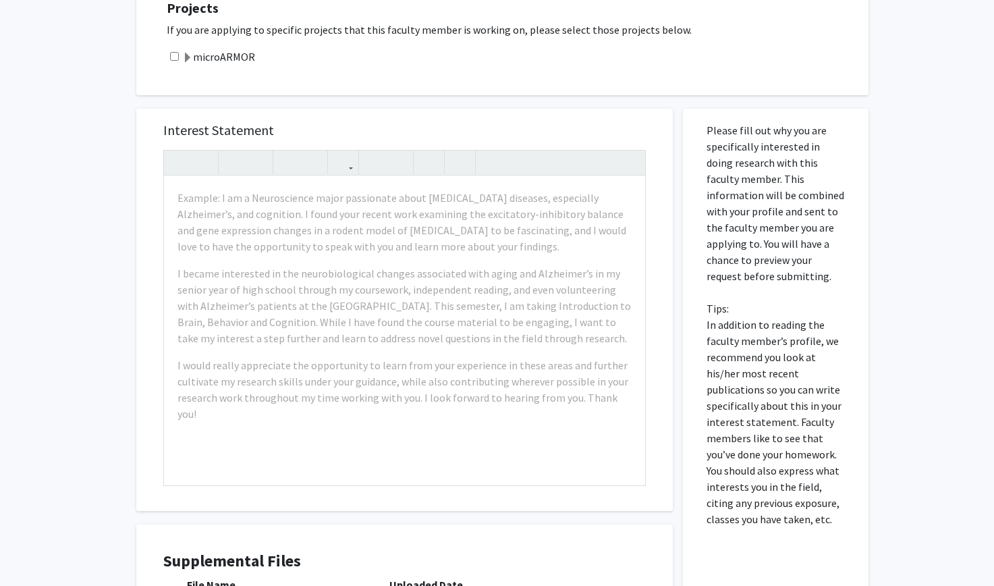
scroll to position [601, 0]
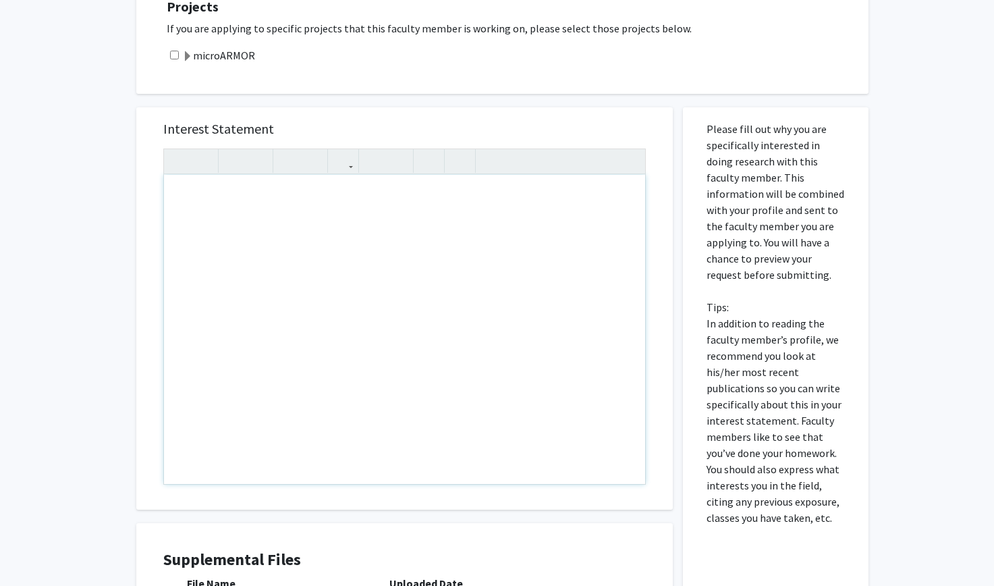
click at [230, 192] on div "Note to users with screen readers: Please press Alt+0 or Option+0 to deactivate…" at bounding box center [404, 329] width 481 height 309
paste div "Note to users with screen readers: Please press Alt+0 or Option+0 to deactivate…"
type textarea "<p>Work Study Experience – Bully Prevention Lab (Dr. Chad Rose)</p><p>As part o…"
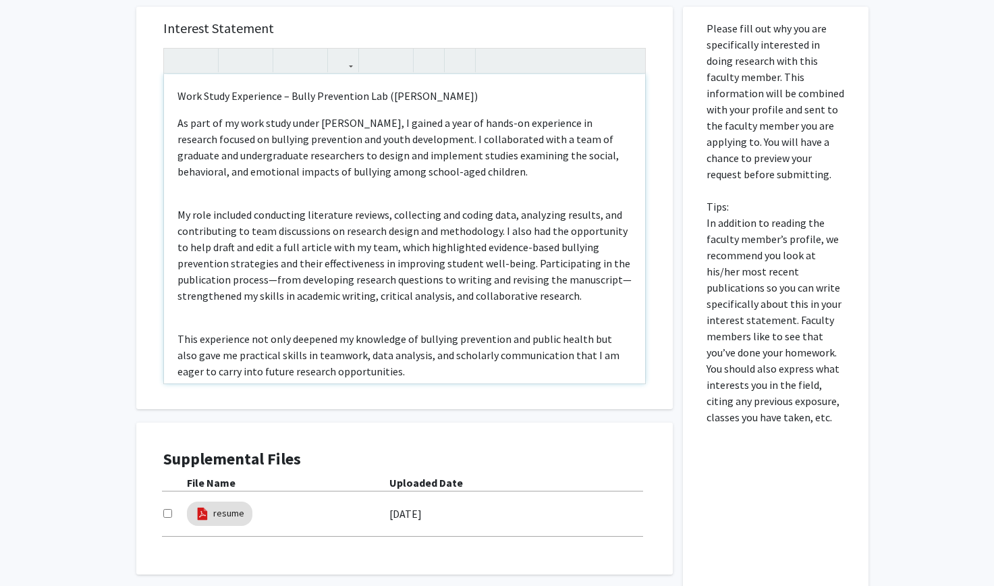
scroll to position [813, 0]
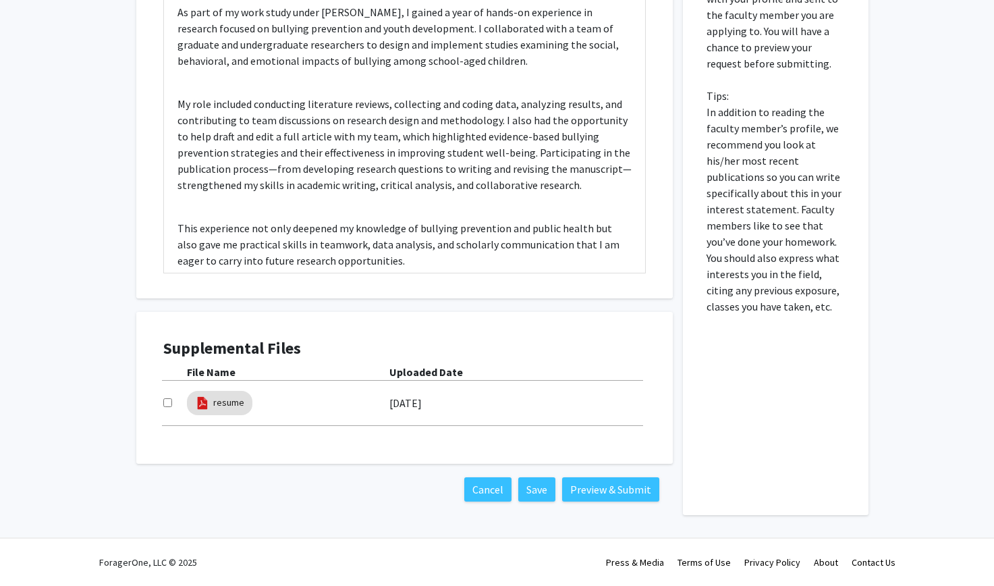
click at [167, 402] on input "checkbox" at bounding box center [167, 402] width 9 height 9
checkbox input "true"
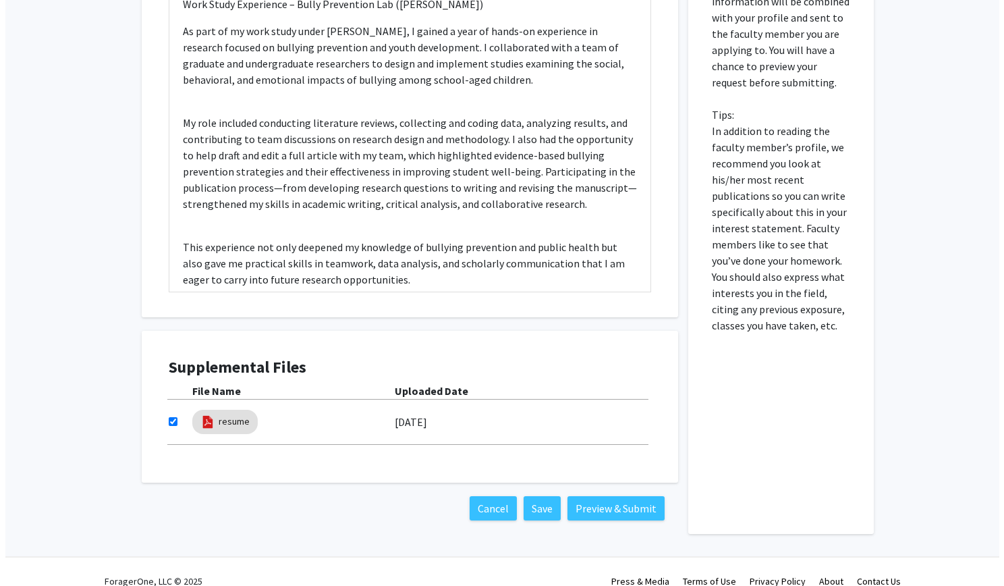
scroll to position [796, 0]
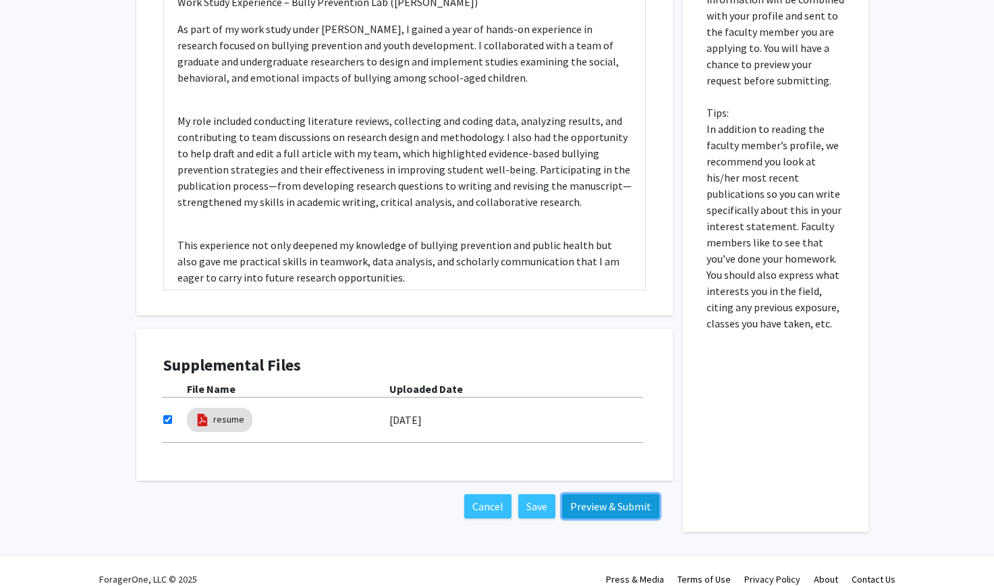
click at [625, 502] on button "Preview & Submit" at bounding box center [610, 506] width 97 height 24
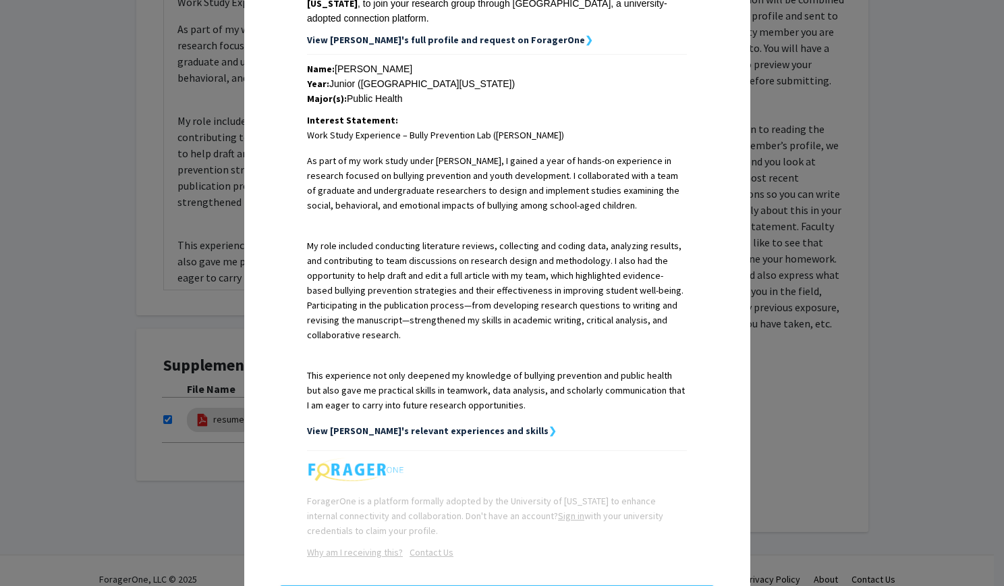
scroll to position [311, 0]
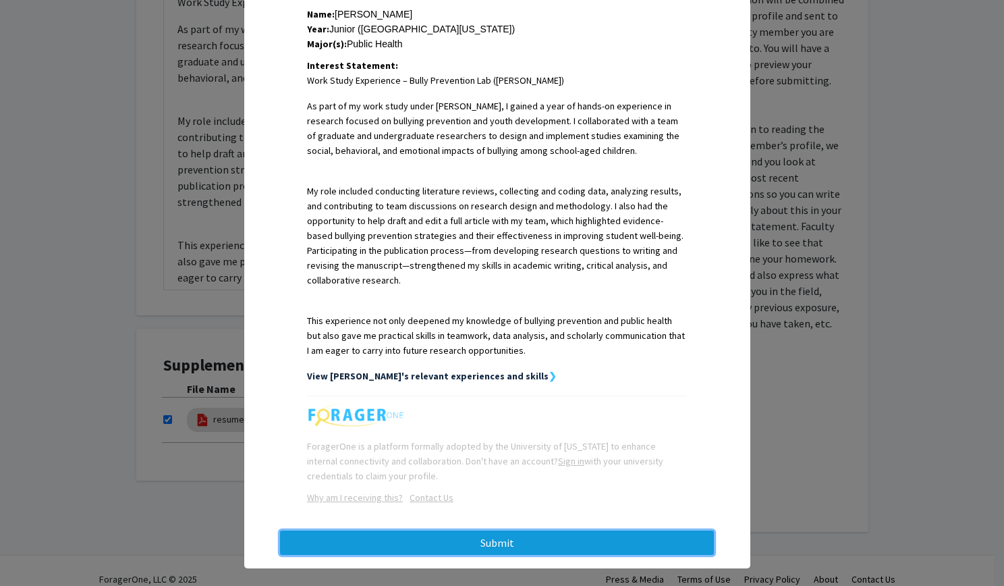
click at [631, 531] on button "Submit" at bounding box center [497, 543] width 434 height 24
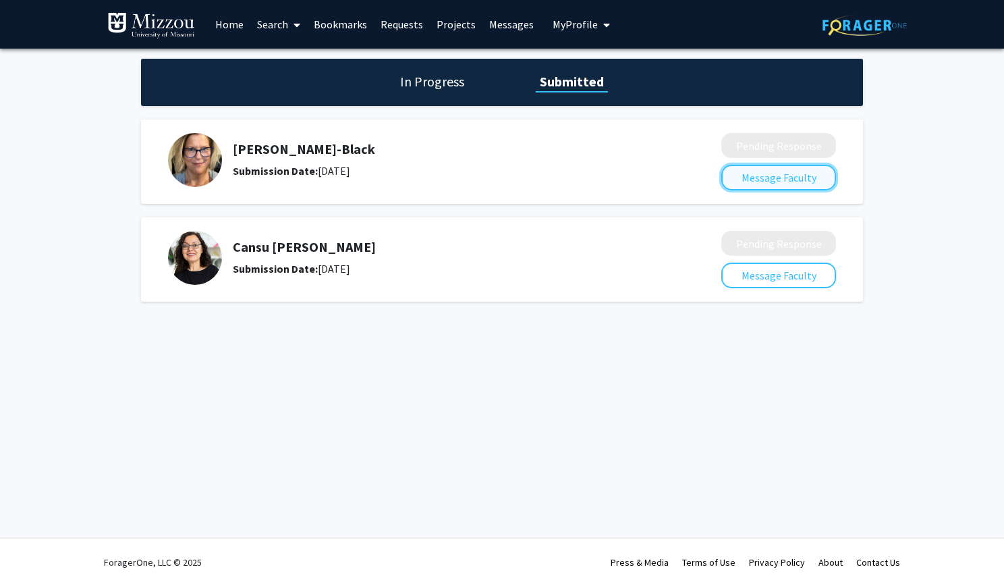
click at [790, 188] on button "Message Faculty" at bounding box center [779, 178] width 115 height 26
